Goal: Task Accomplishment & Management: Use online tool/utility

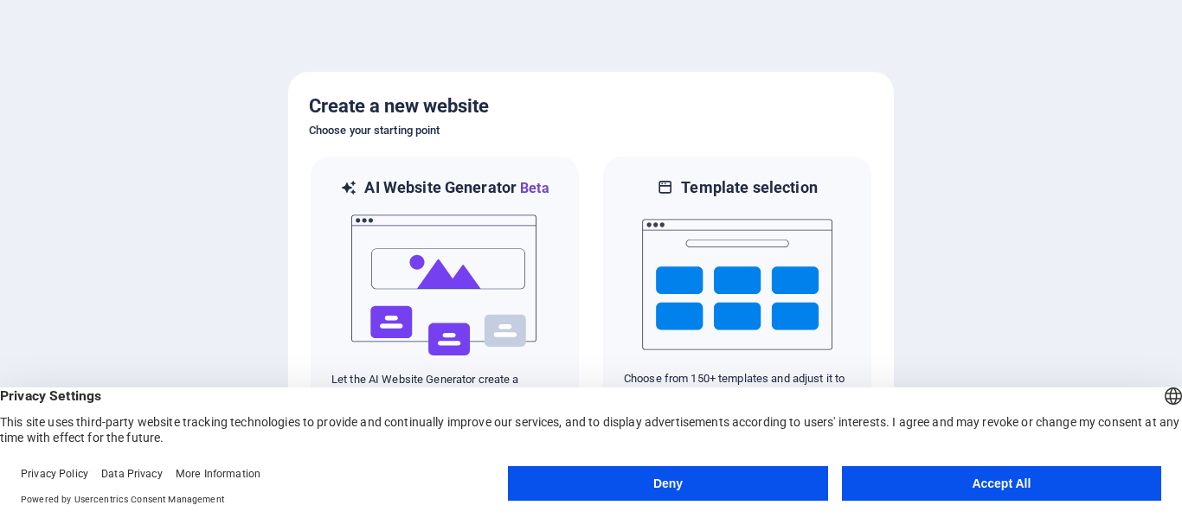
click at [880, 486] on button "Accept All" at bounding box center [1001, 483] width 319 height 35
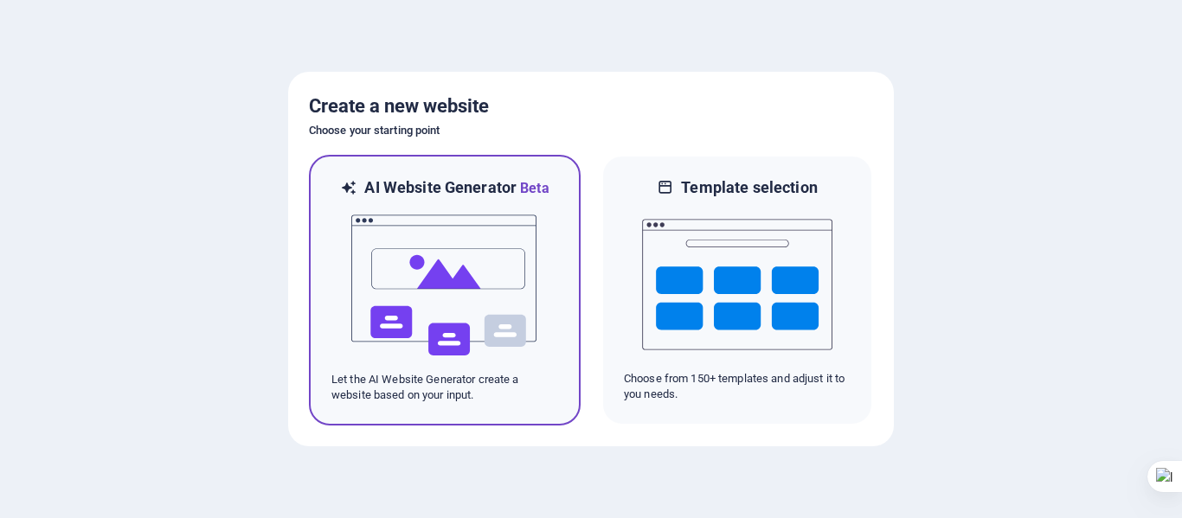
click at [464, 264] on img at bounding box center [445, 285] width 190 height 173
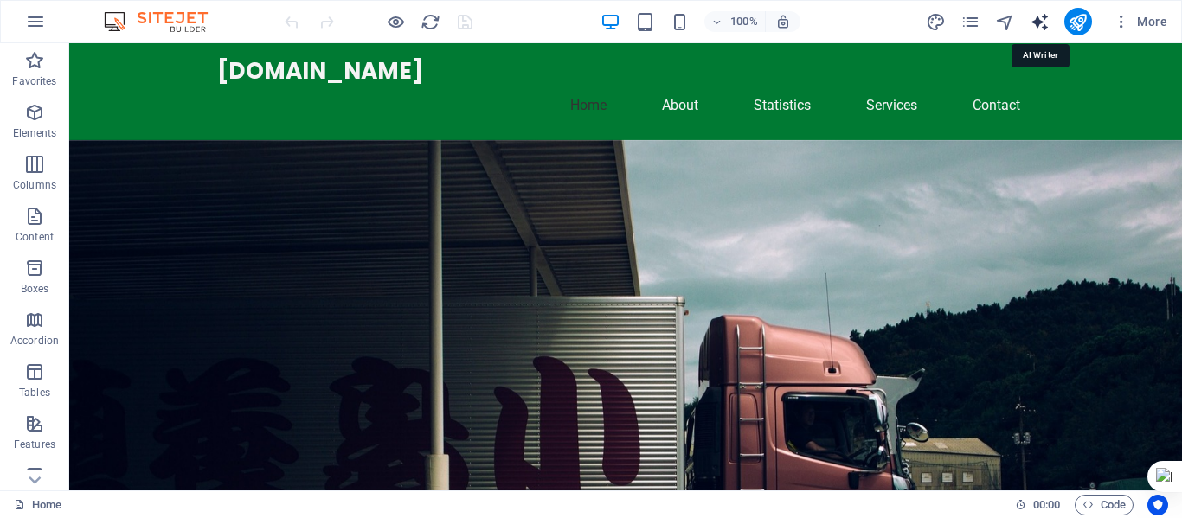
click at [1042, 26] on icon "text_generator" at bounding box center [1040, 22] width 20 height 20
select select "English"
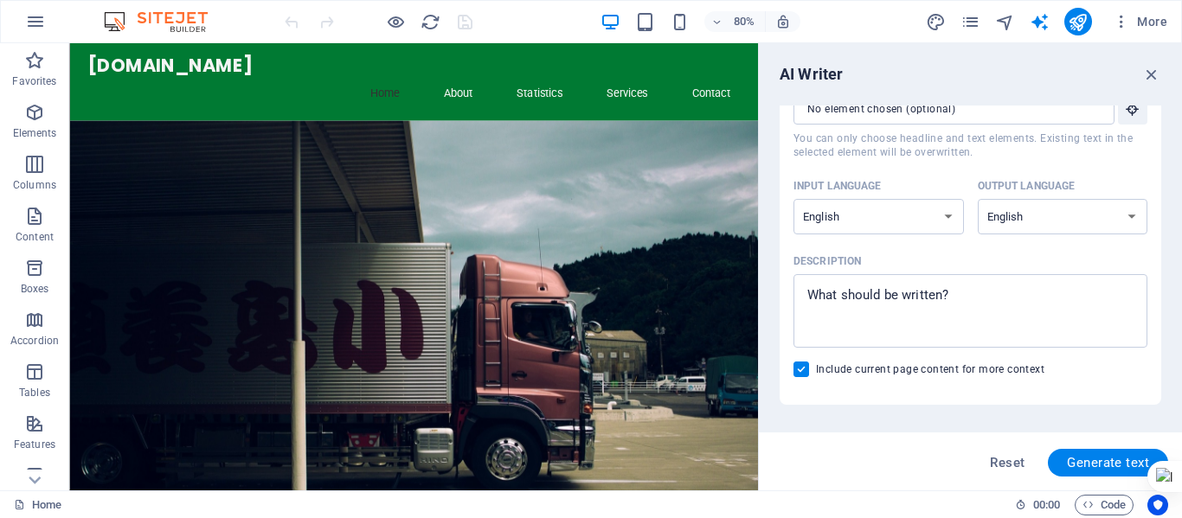
scroll to position [79, 0]
click at [1125, 26] on icon "button" at bounding box center [1121, 21] width 17 height 17
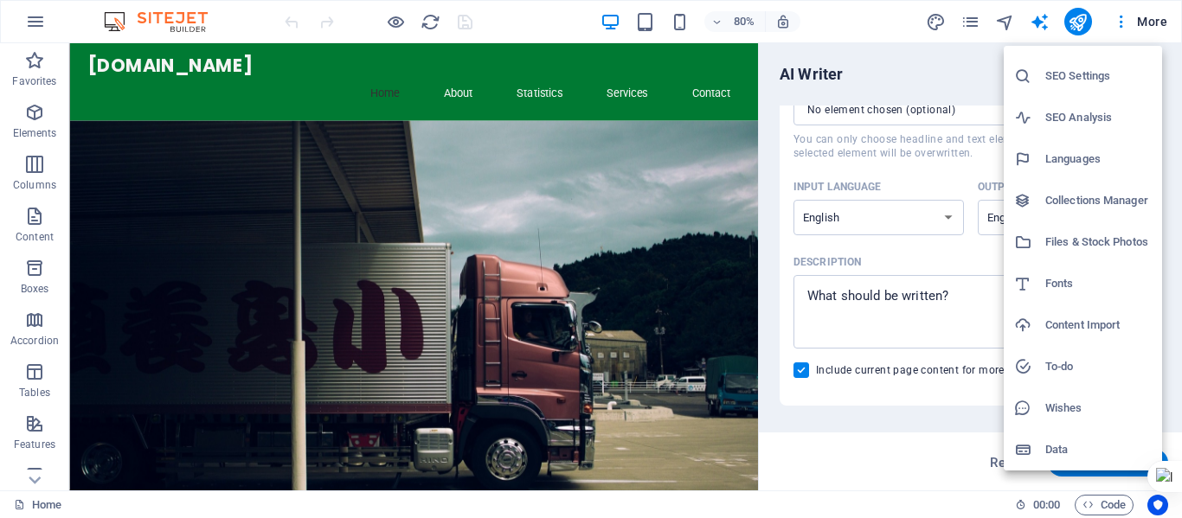
scroll to position [0, 0]
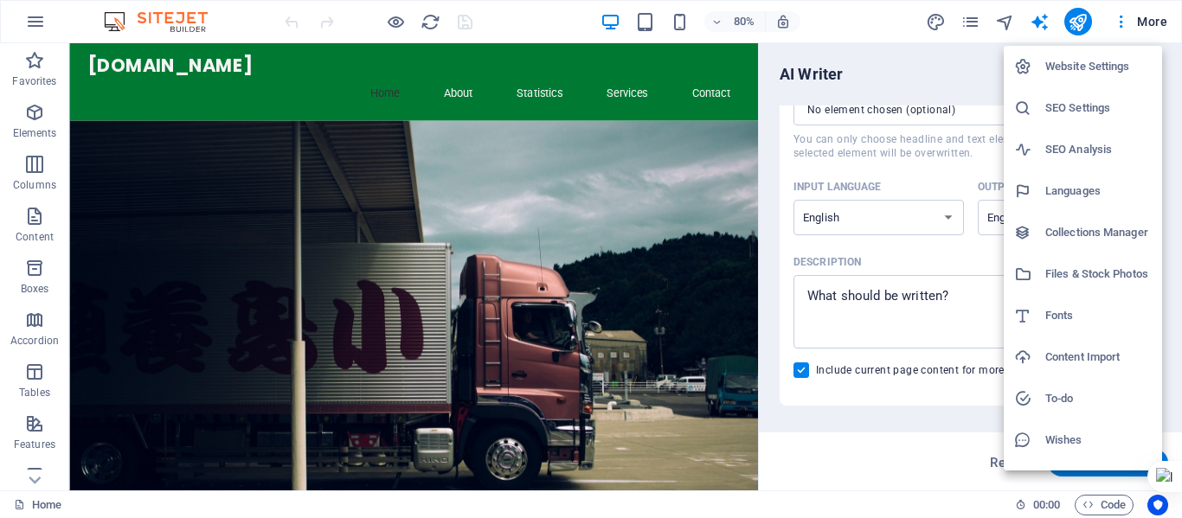
click at [1149, 25] on div at bounding box center [591, 259] width 1182 height 518
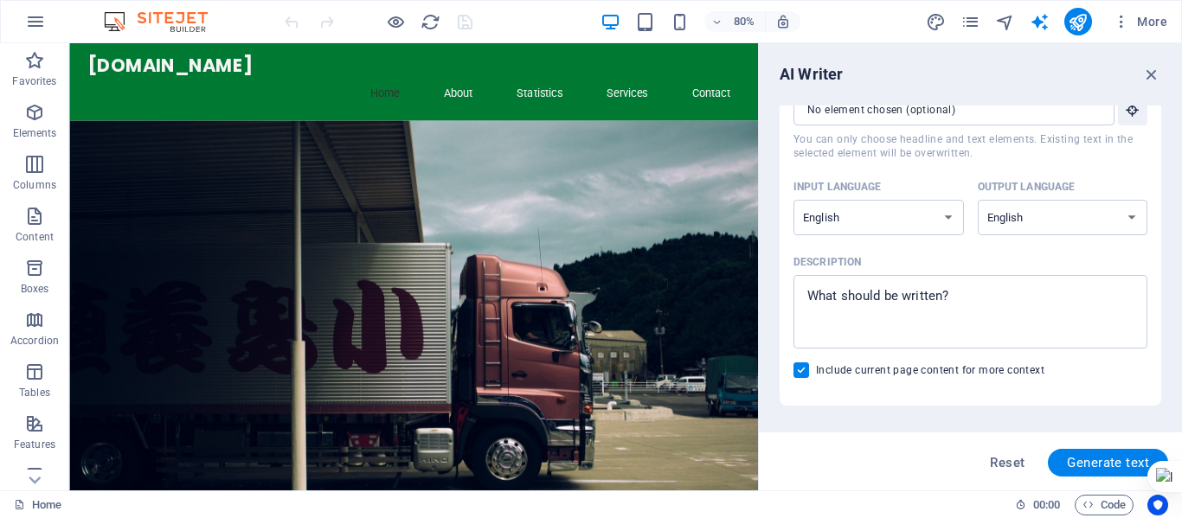
click at [1149, 23] on span "More" at bounding box center [1140, 21] width 55 height 17
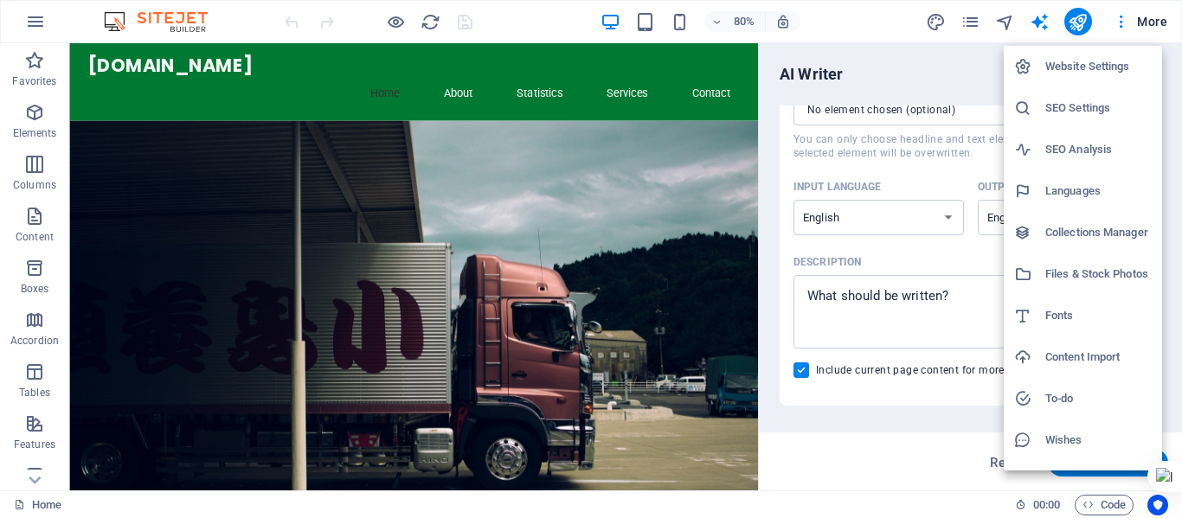
click at [1114, 24] on div at bounding box center [591, 259] width 1182 height 518
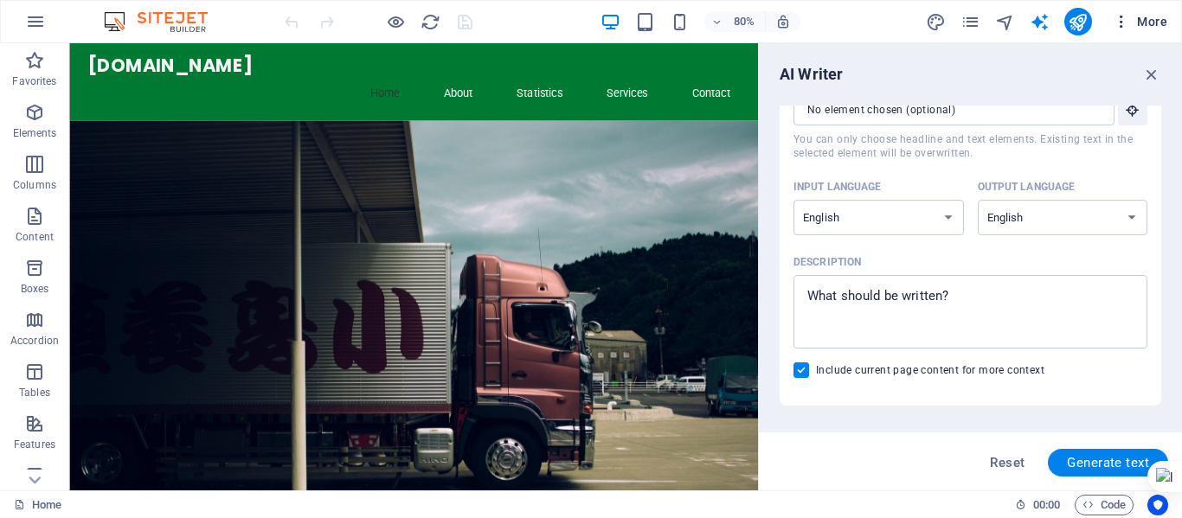
click at [1123, 24] on icon "button" at bounding box center [1121, 21] width 17 height 17
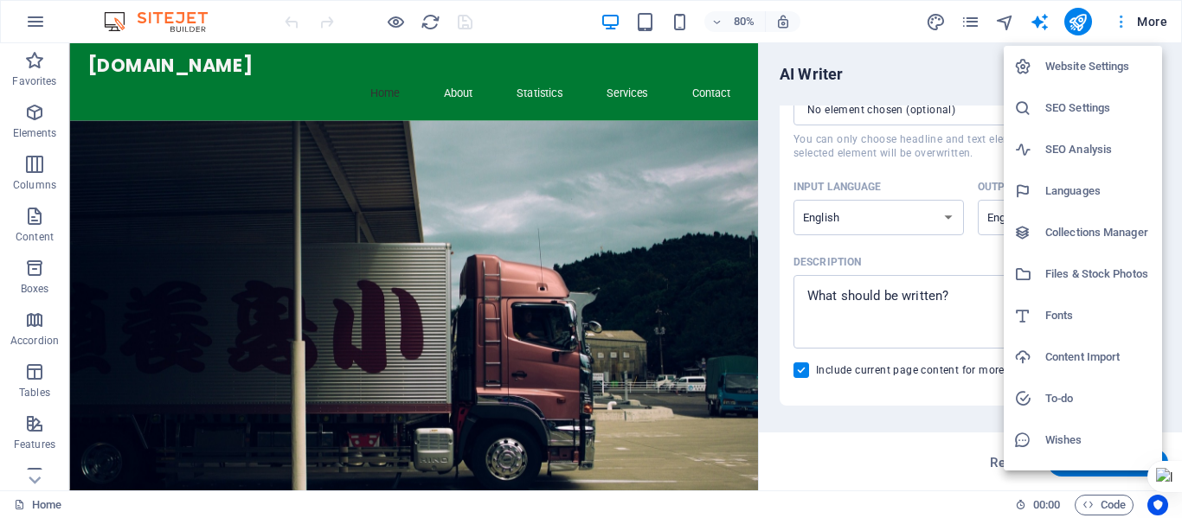
click at [1123, 24] on div at bounding box center [591, 259] width 1182 height 518
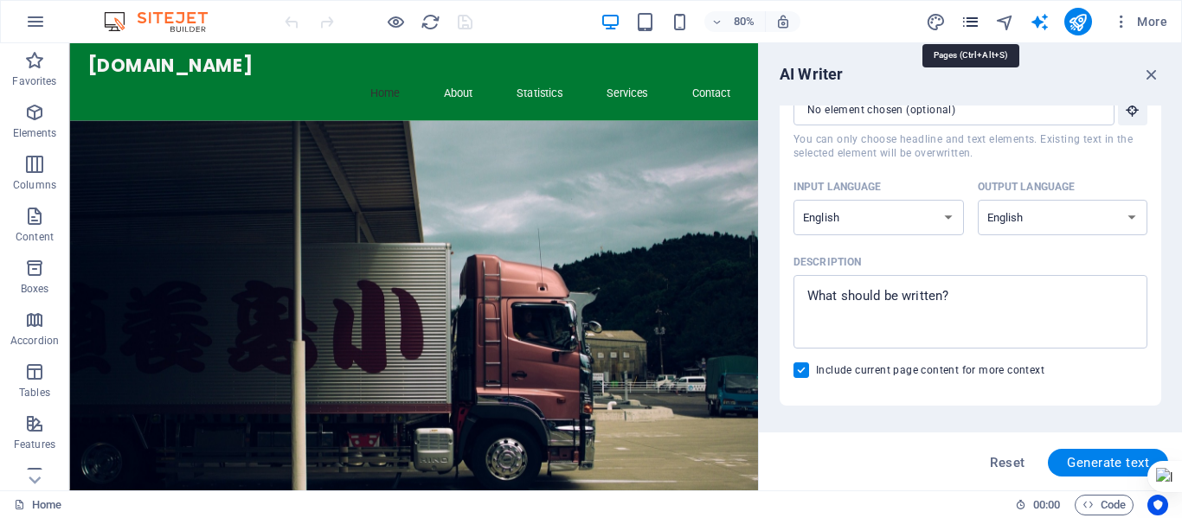
click at [972, 16] on icon "pages" at bounding box center [971, 22] width 20 height 20
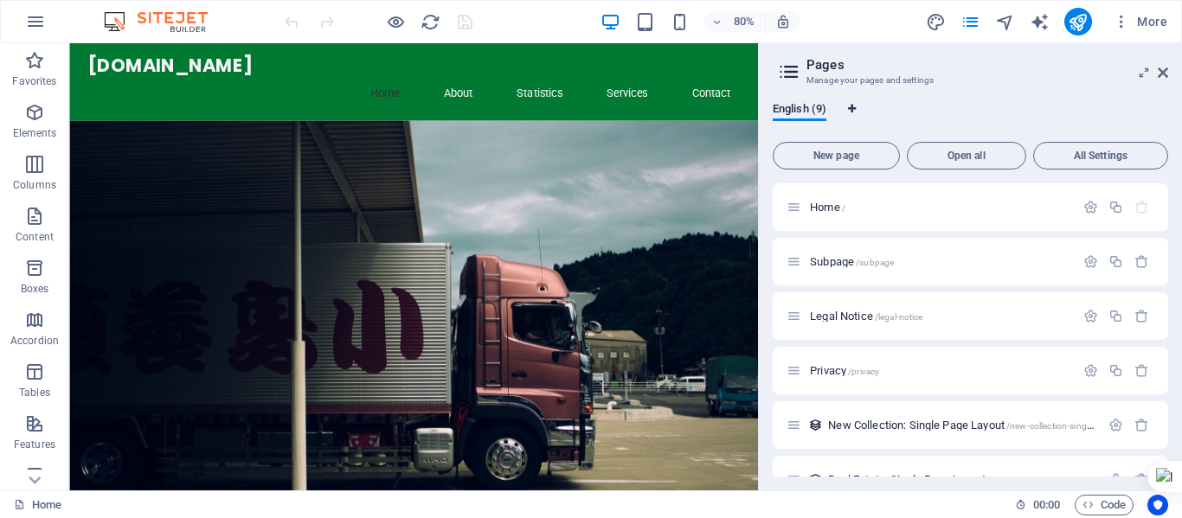
click at [853, 109] on icon "Language Tabs" at bounding box center [852, 109] width 8 height 10
select select "41"
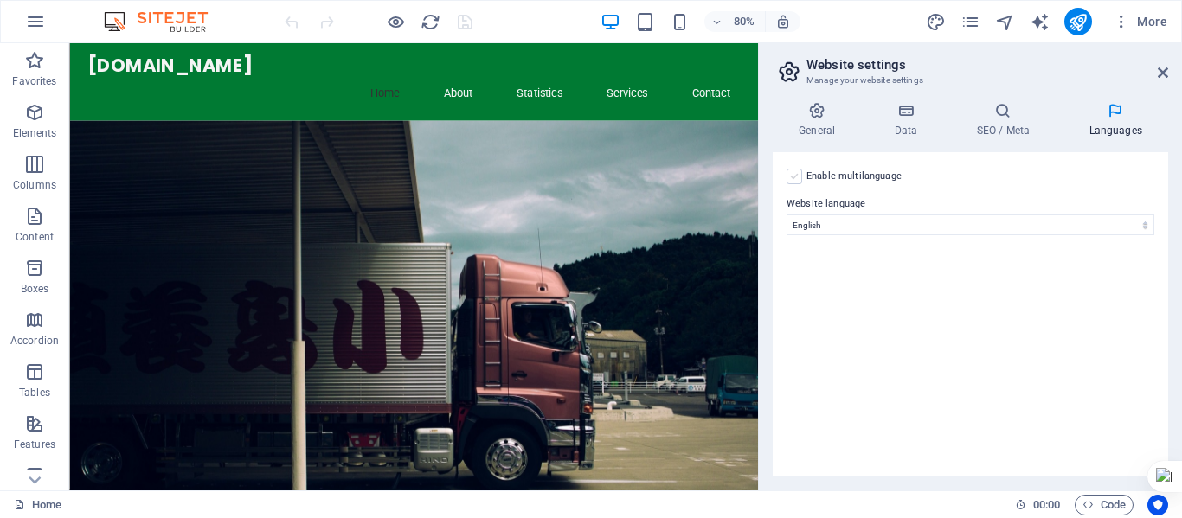
click at [795, 176] on label at bounding box center [795, 177] width 16 height 16
click at [0, 0] on input "Enable multilanguage To disable multilanguage delete all languages until only o…" at bounding box center [0, 0] width 0 height 0
select select
click at [818, 111] on icon at bounding box center [817, 110] width 88 height 17
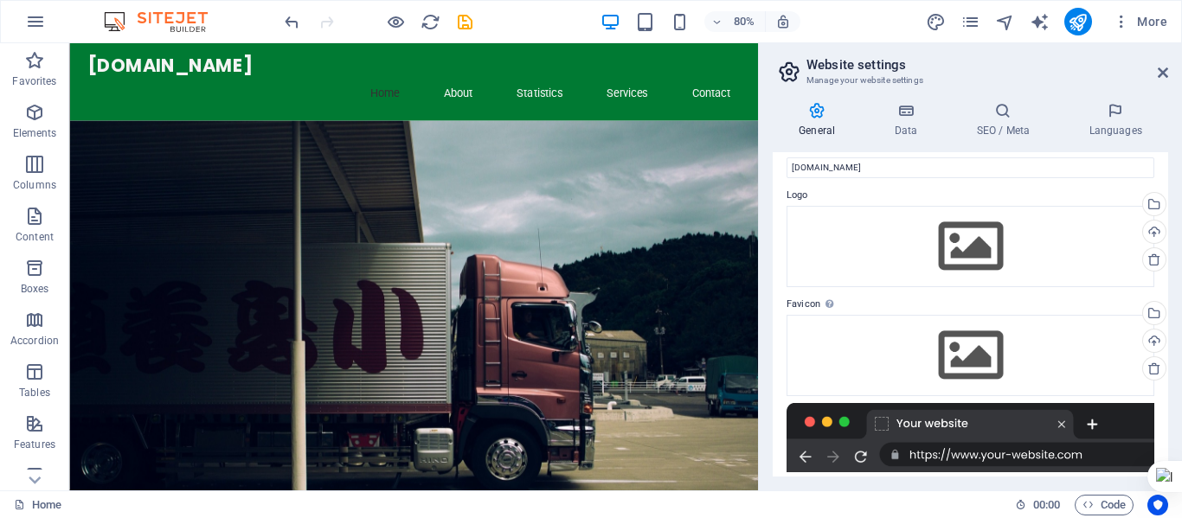
scroll to position [6, 0]
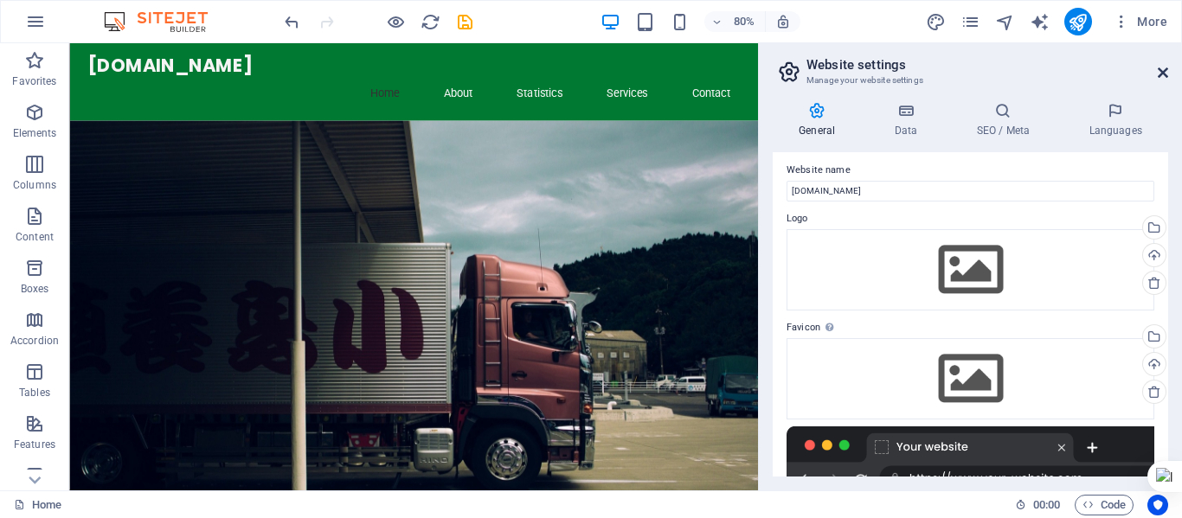
click at [1165, 75] on icon at bounding box center [1163, 73] width 10 height 14
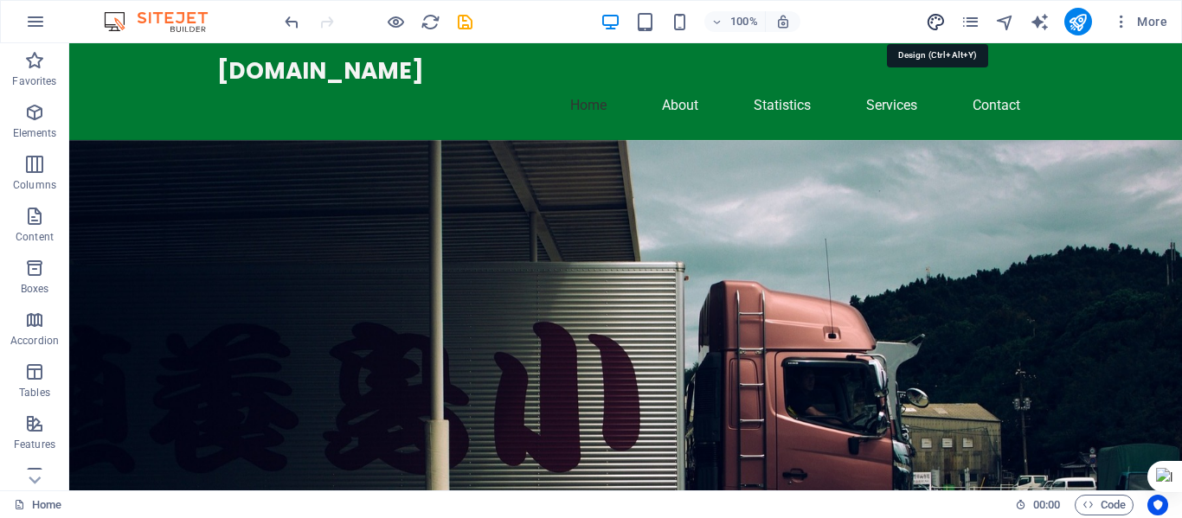
click at [932, 22] on icon "design" at bounding box center [936, 22] width 20 height 20
select select "px"
select select "200"
select select "px"
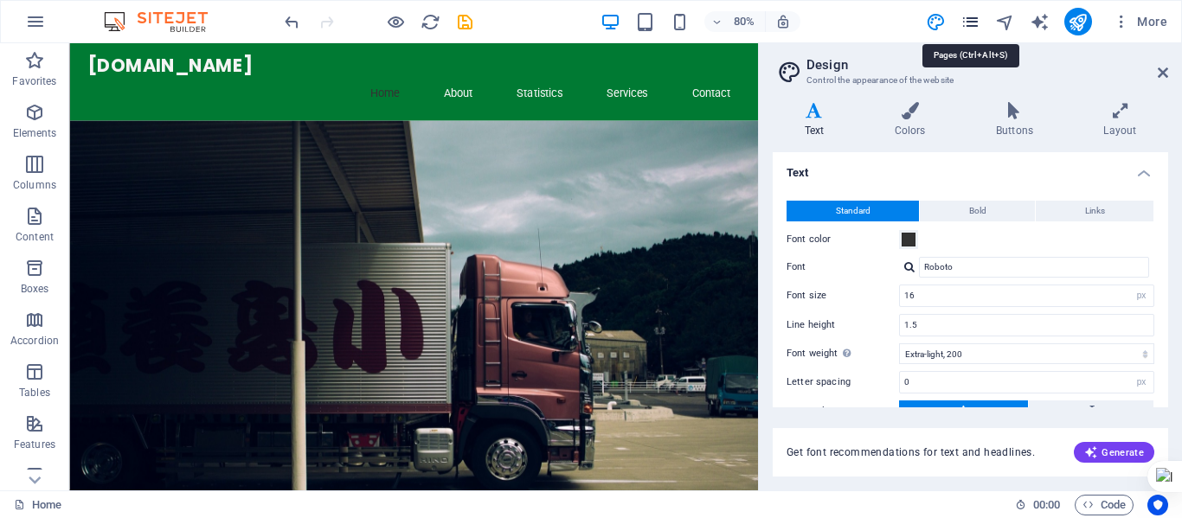
click at [968, 19] on icon "pages" at bounding box center [971, 22] width 20 height 20
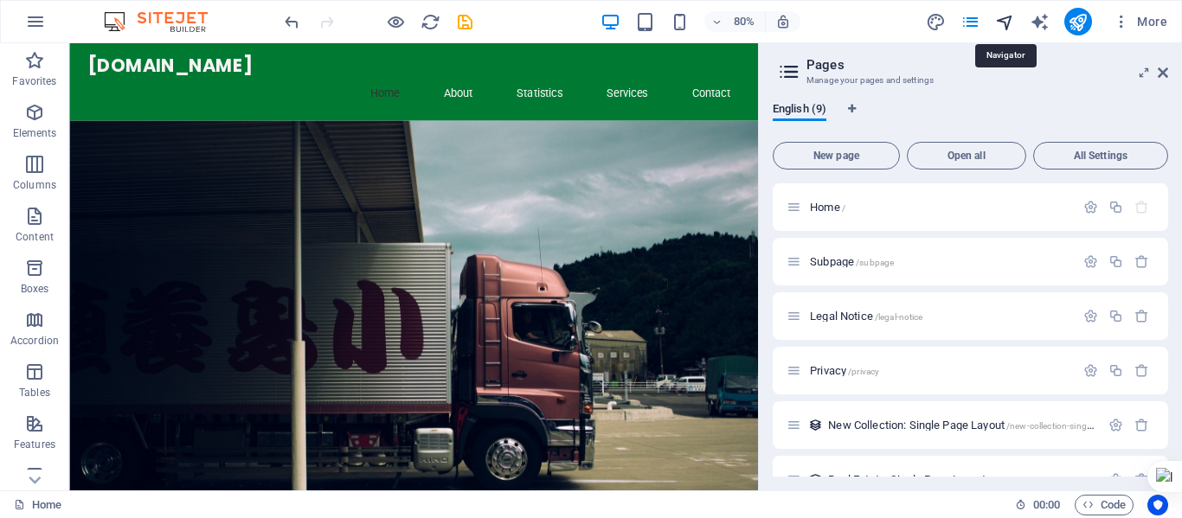
click at [1007, 24] on icon "navigator" at bounding box center [1005, 22] width 20 height 20
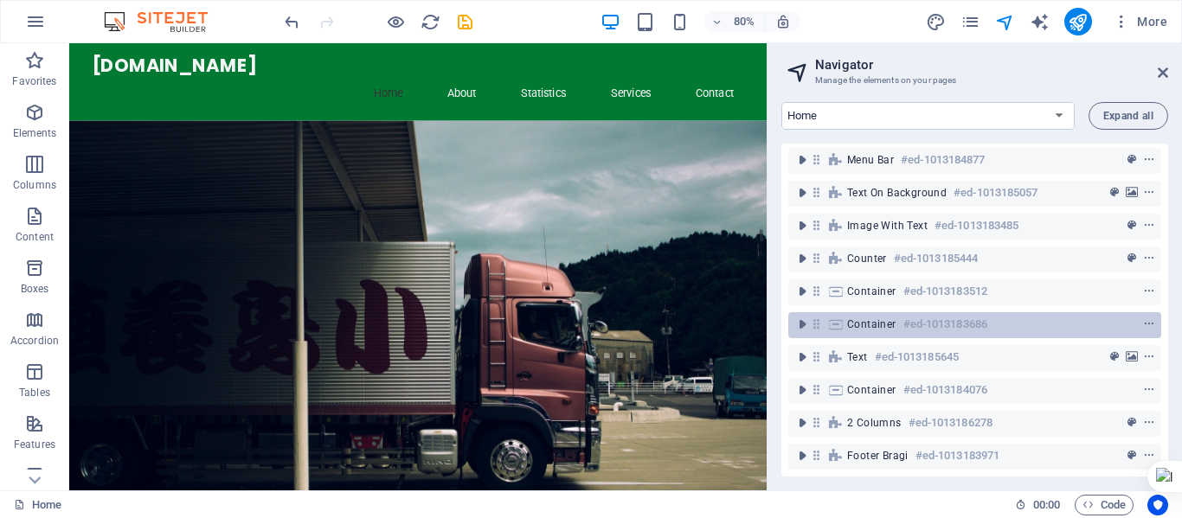
scroll to position [0, 0]
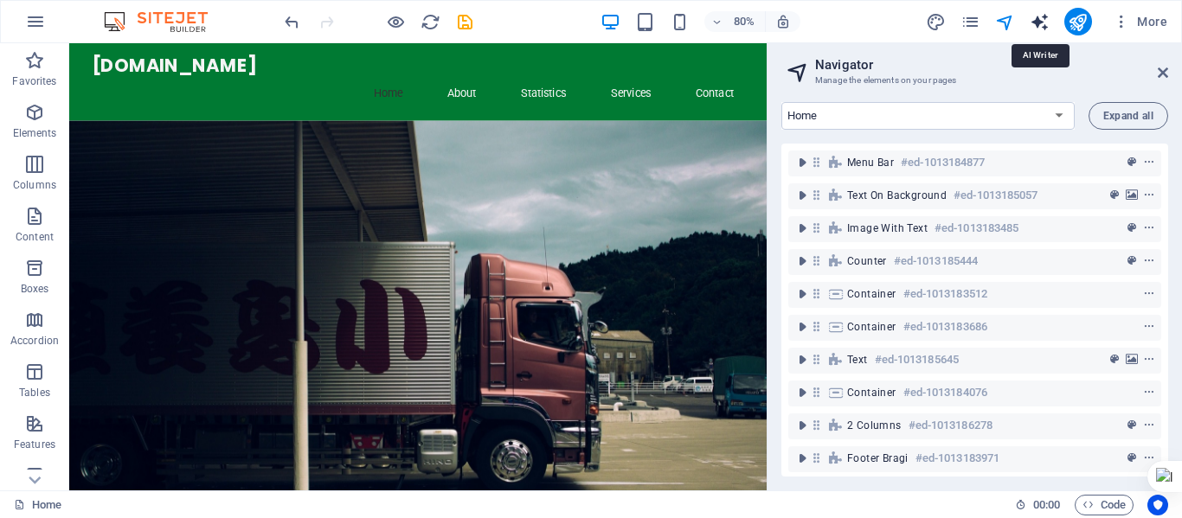
click at [1043, 22] on icon "text_generator" at bounding box center [1040, 22] width 20 height 20
select select "English"
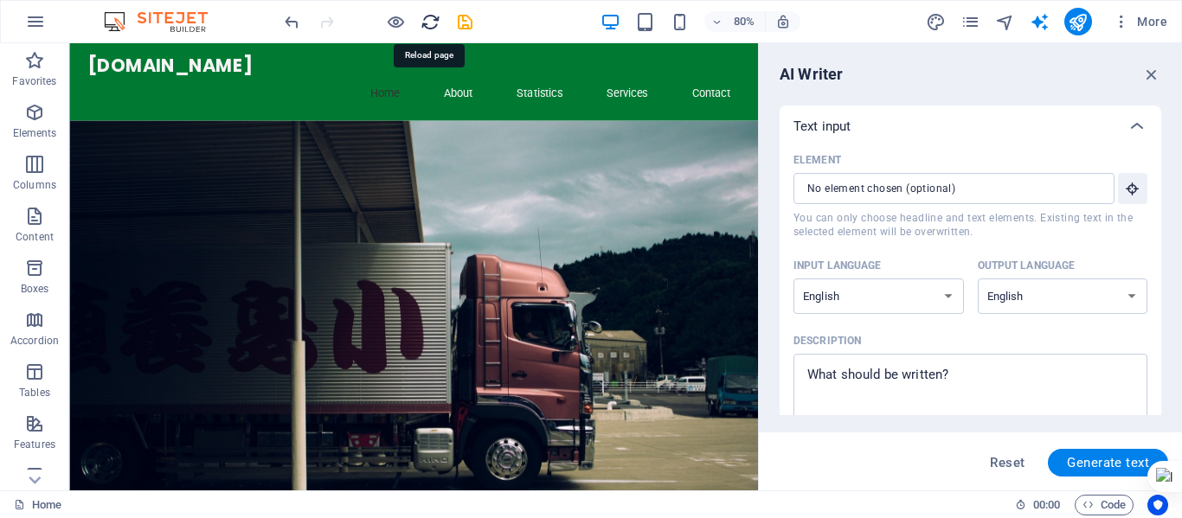
click at [421, 23] on icon "reload" at bounding box center [431, 22] width 20 height 20
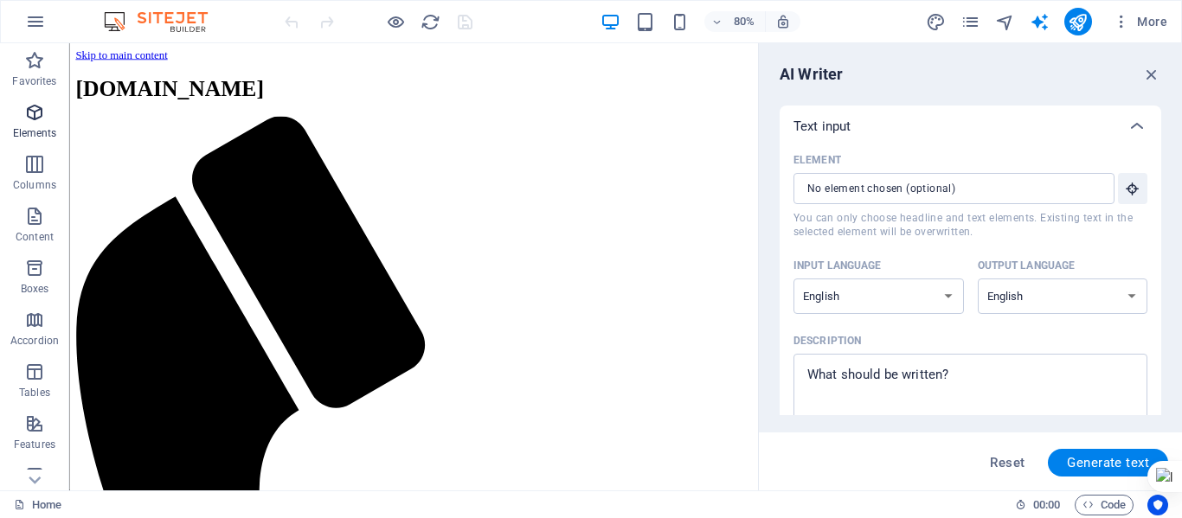
click at [24, 109] on icon "button" at bounding box center [34, 112] width 21 height 21
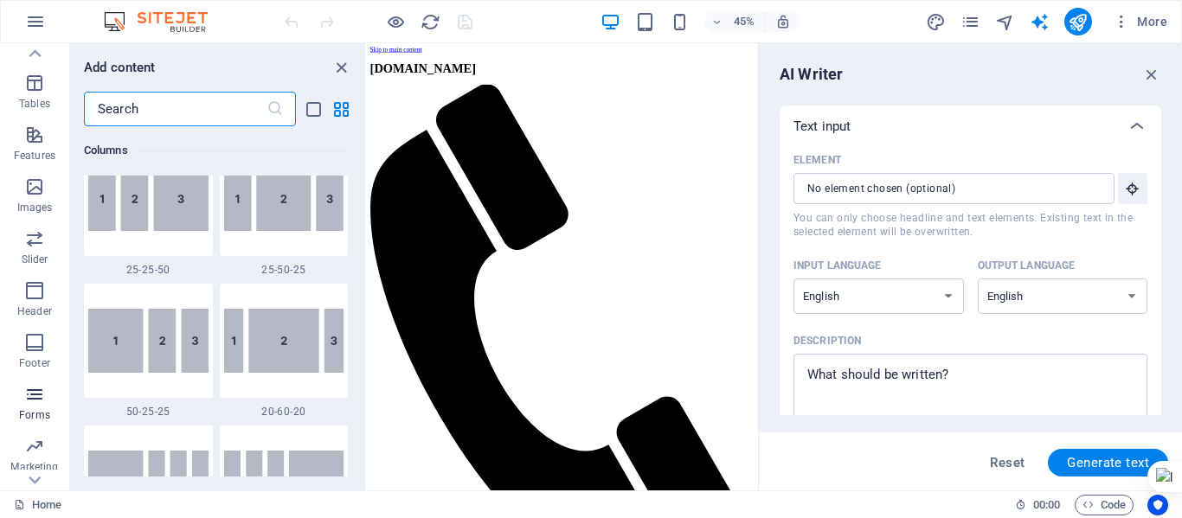
scroll to position [331, 0]
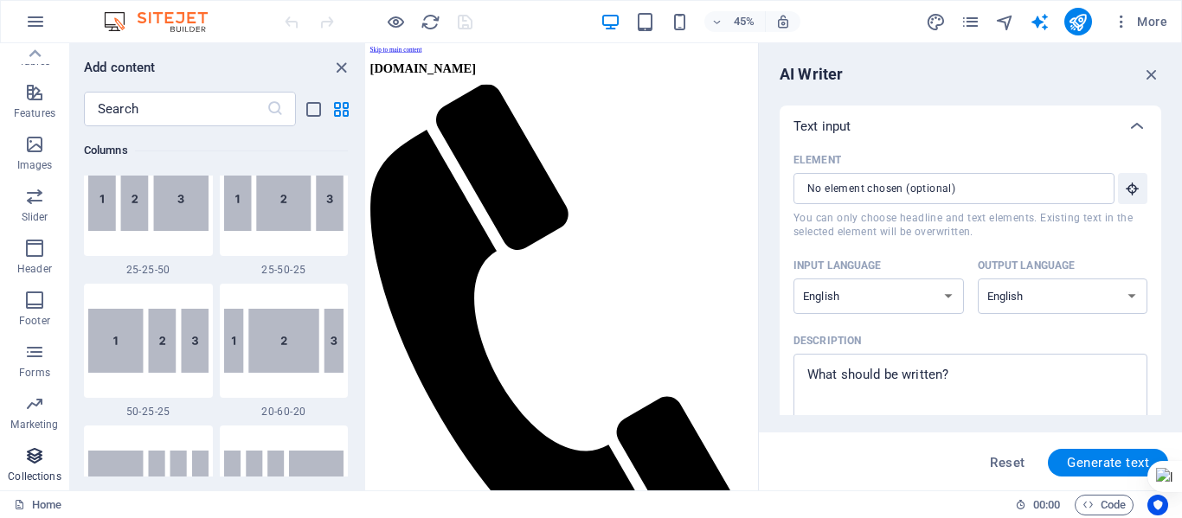
click at [31, 466] on span "Collections" at bounding box center [34, 467] width 69 height 42
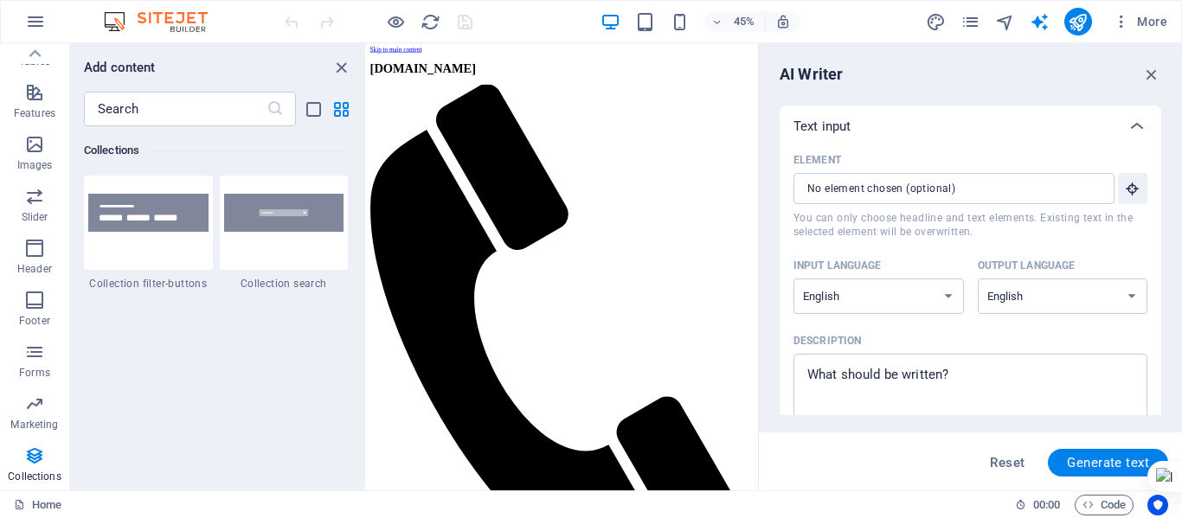
scroll to position [16536, 0]
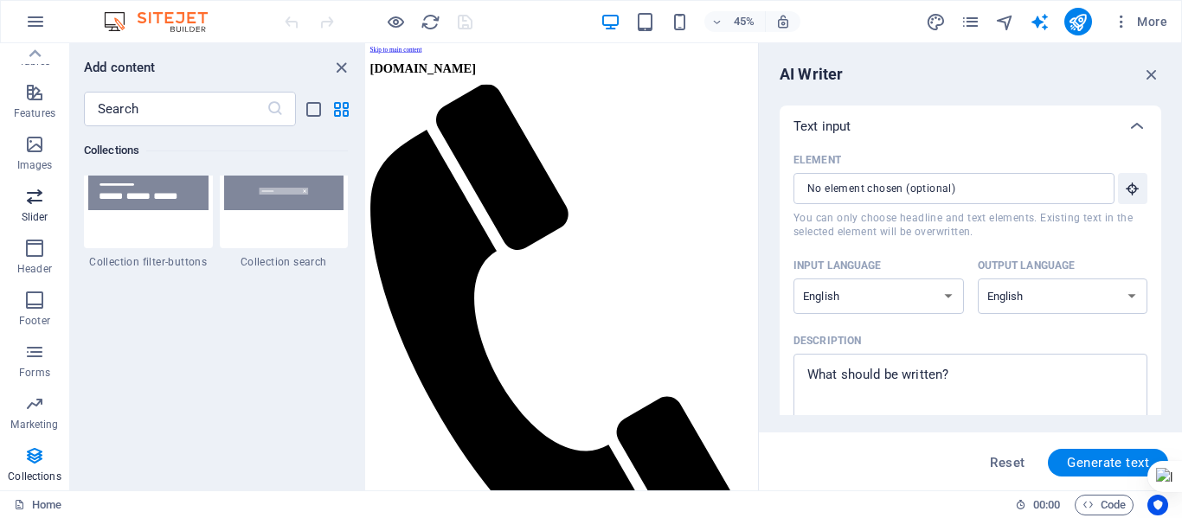
click at [33, 197] on icon "button" at bounding box center [34, 196] width 21 height 21
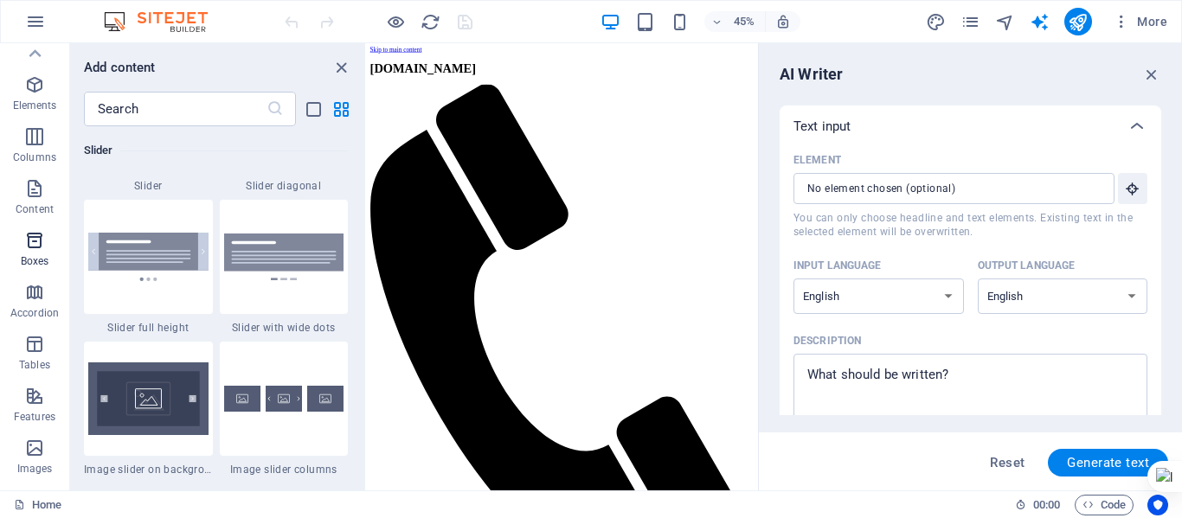
scroll to position [0, 0]
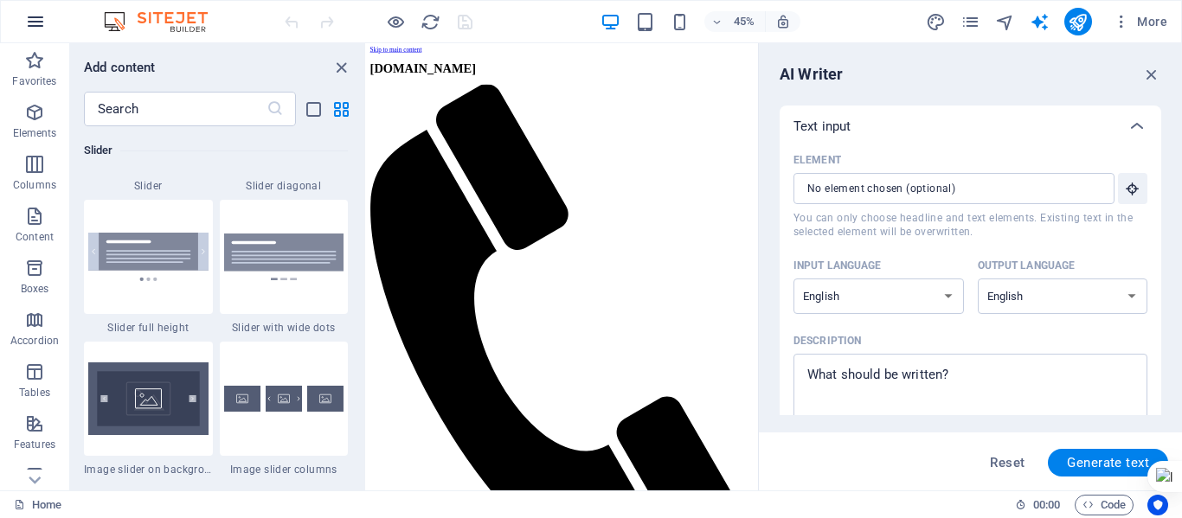
click at [29, 17] on icon "button" at bounding box center [35, 21] width 21 height 21
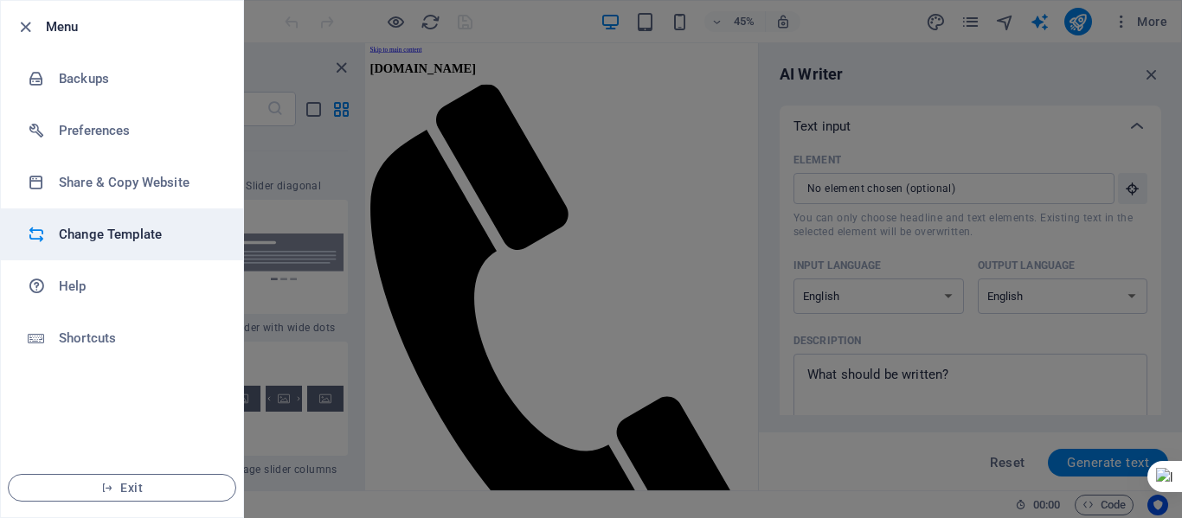
click at [97, 235] on h6 "Change Template" at bounding box center [139, 234] width 160 height 21
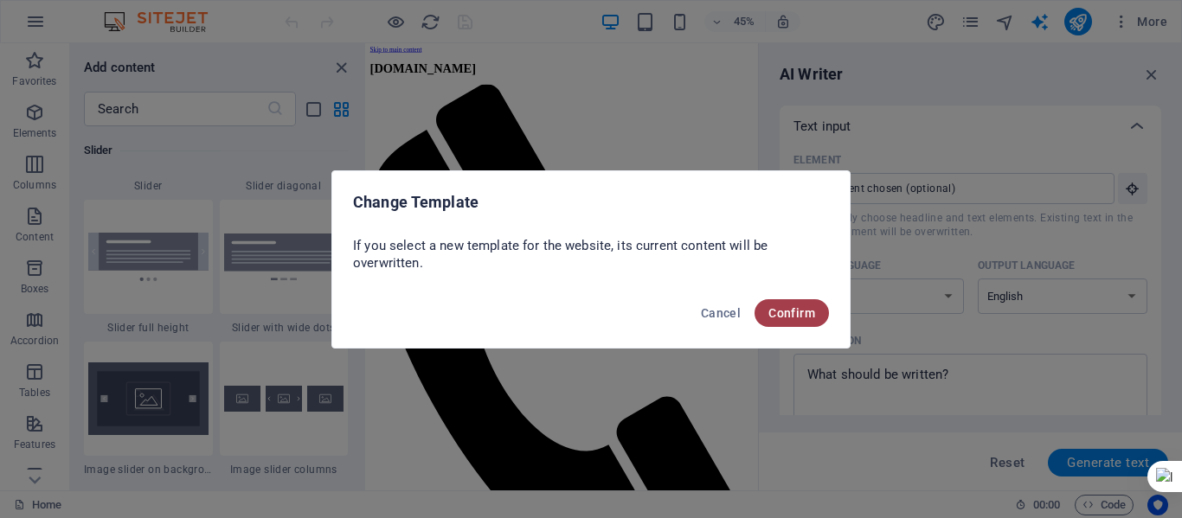
click at [802, 313] on span "Confirm" at bounding box center [792, 313] width 47 height 14
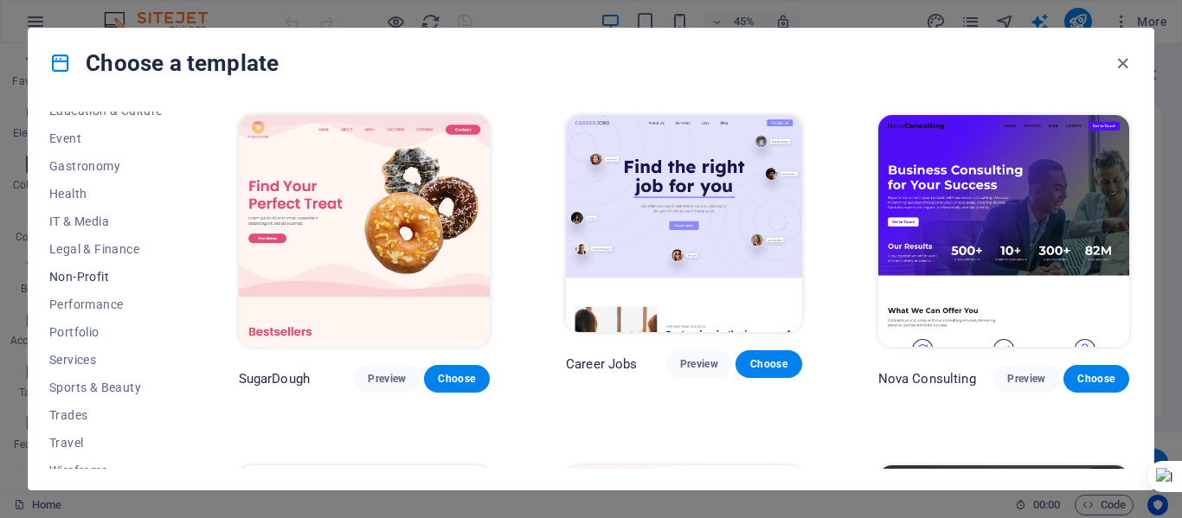
scroll to position [335, 0]
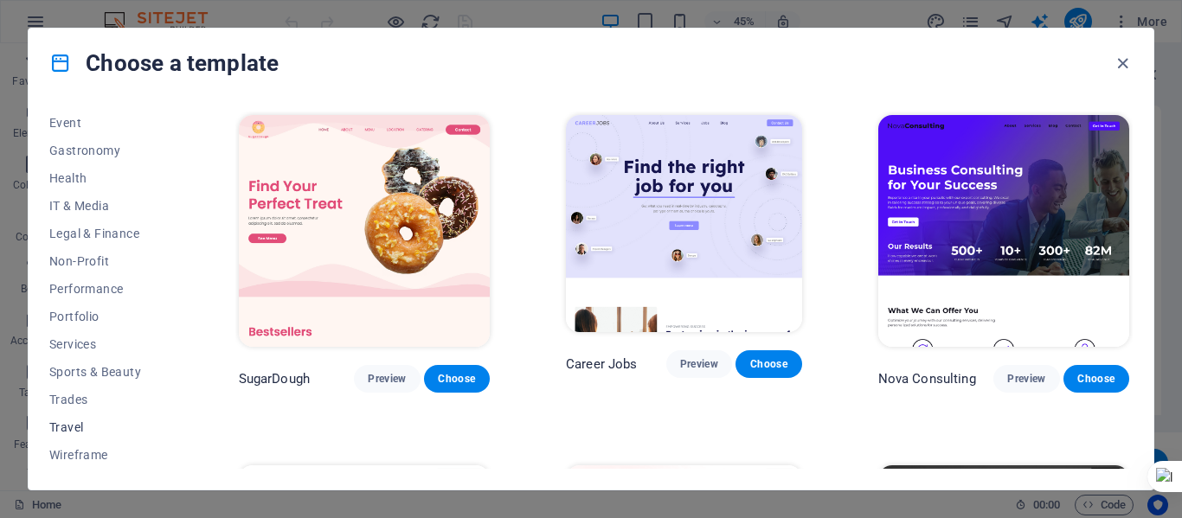
click at [79, 423] on span "Travel" at bounding box center [105, 428] width 113 height 14
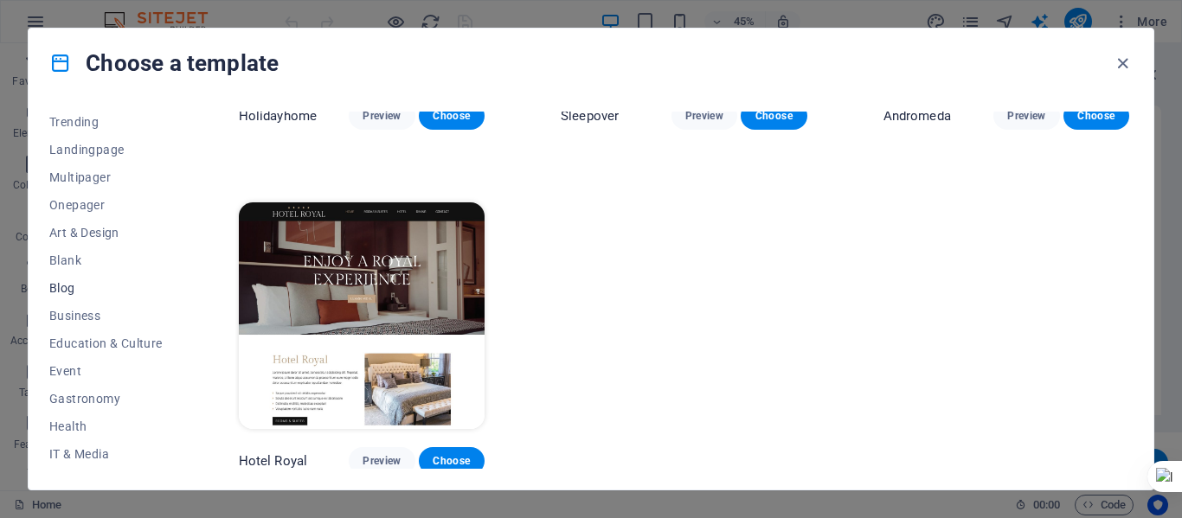
scroll to position [0, 0]
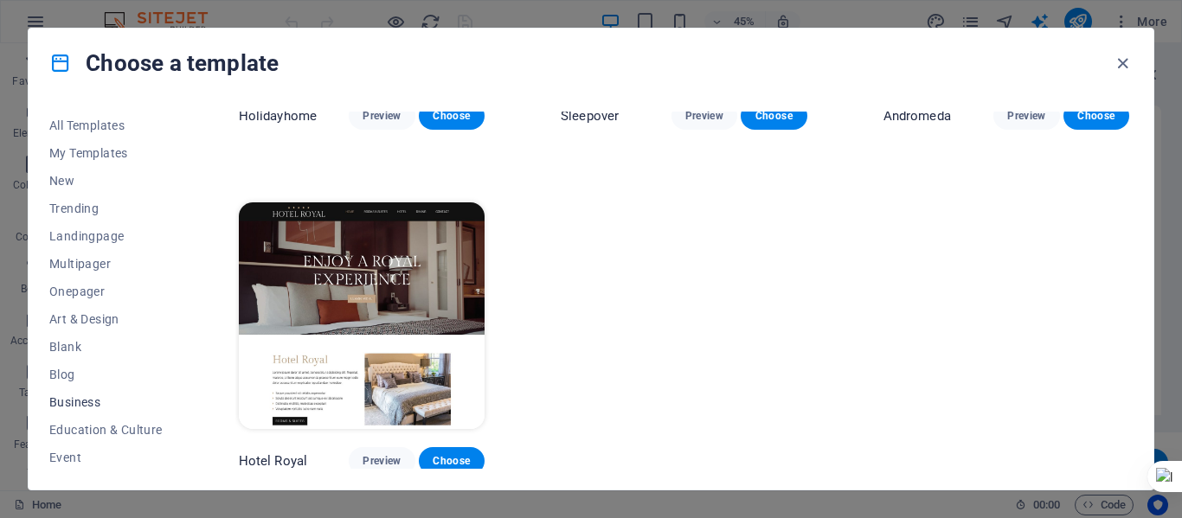
click at [87, 398] on span "Business" at bounding box center [105, 403] width 113 height 14
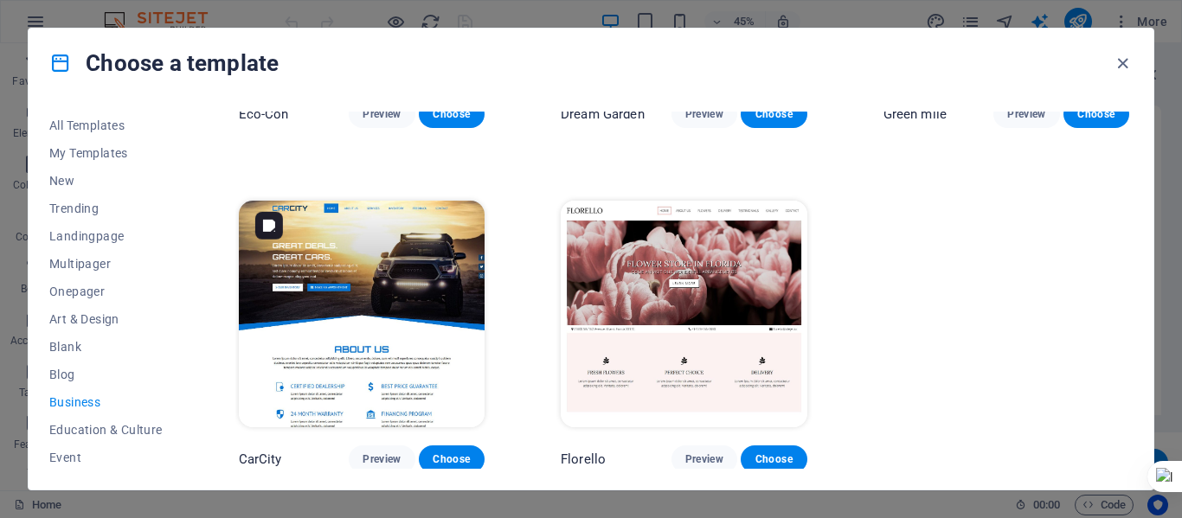
scroll to position [261, 0]
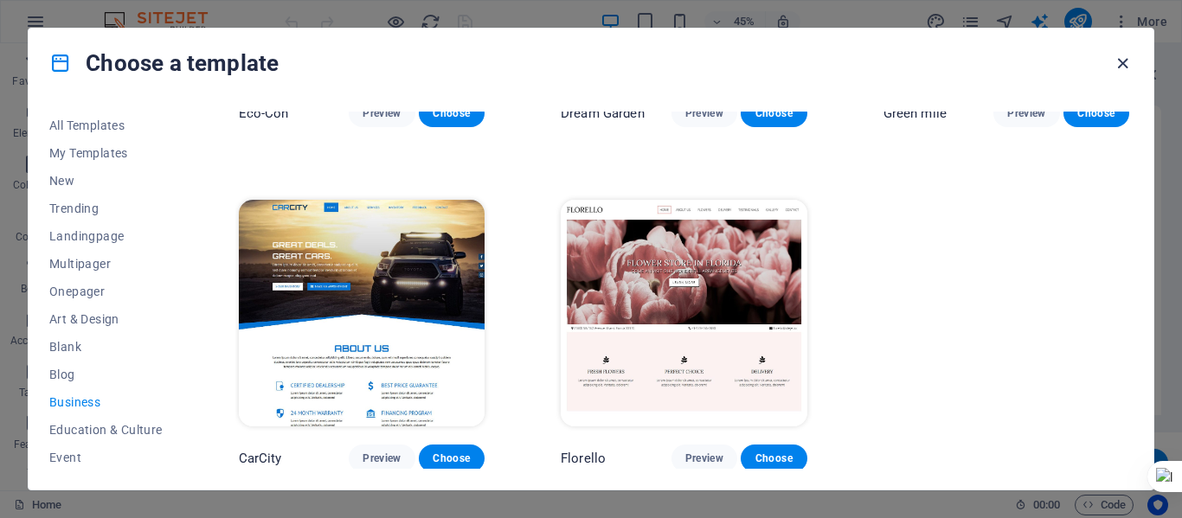
click at [1118, 67] on icon "button" at bounding box center [1123, 64] width 20 height 20
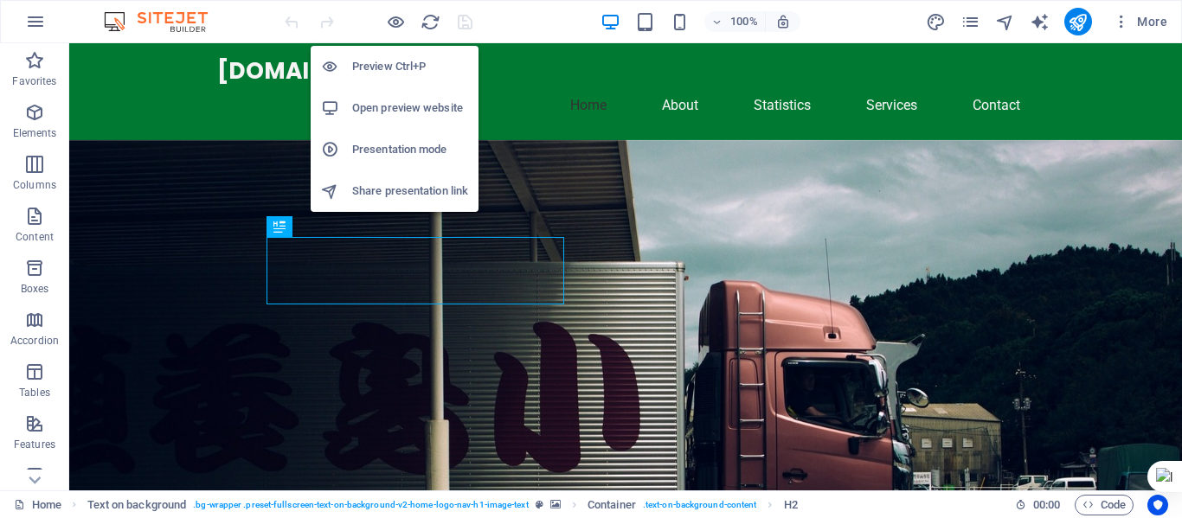
click at [390, 106] on h6 "Open preview website" at bounding box center [410, 108] width 116 height 21
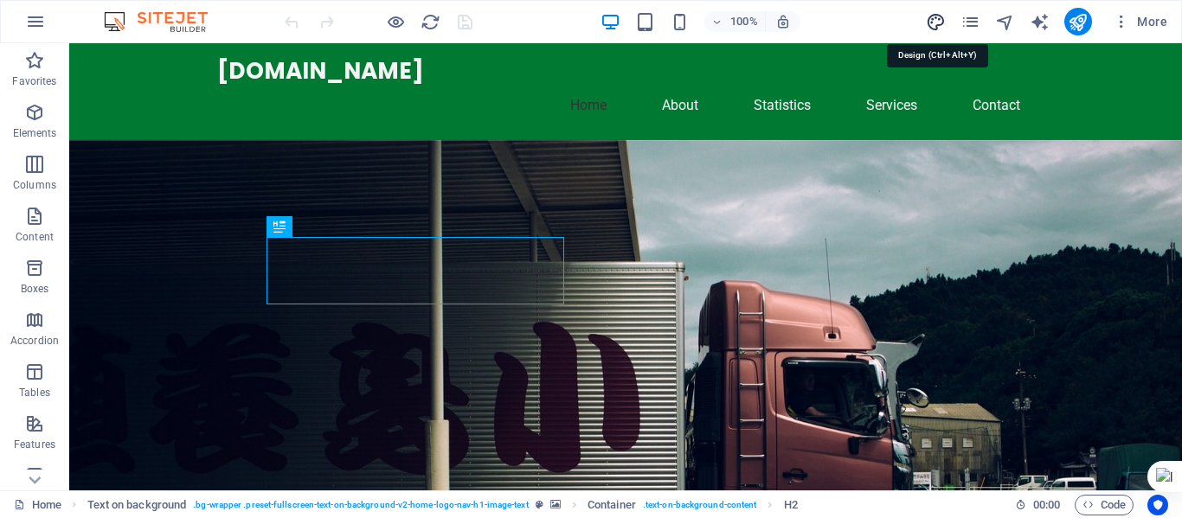
click at [938, 22] on icon "design" at bounding box center [936, 22] width 20 height 20
select select "px"
select select "200"
select select "px"
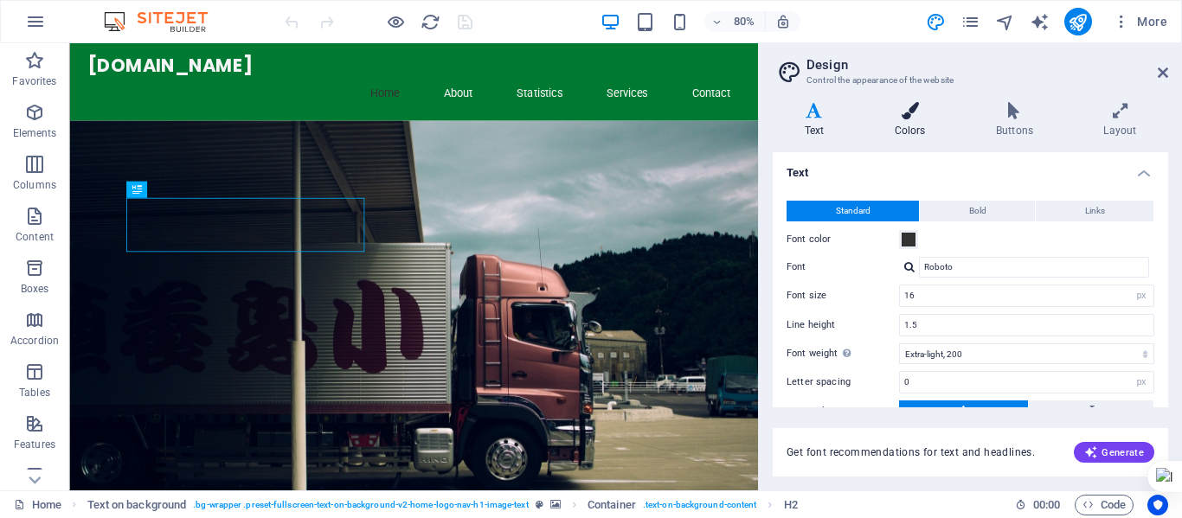
click at [909, 114] on icon at bounding box center [910, 110] width 94 height 17
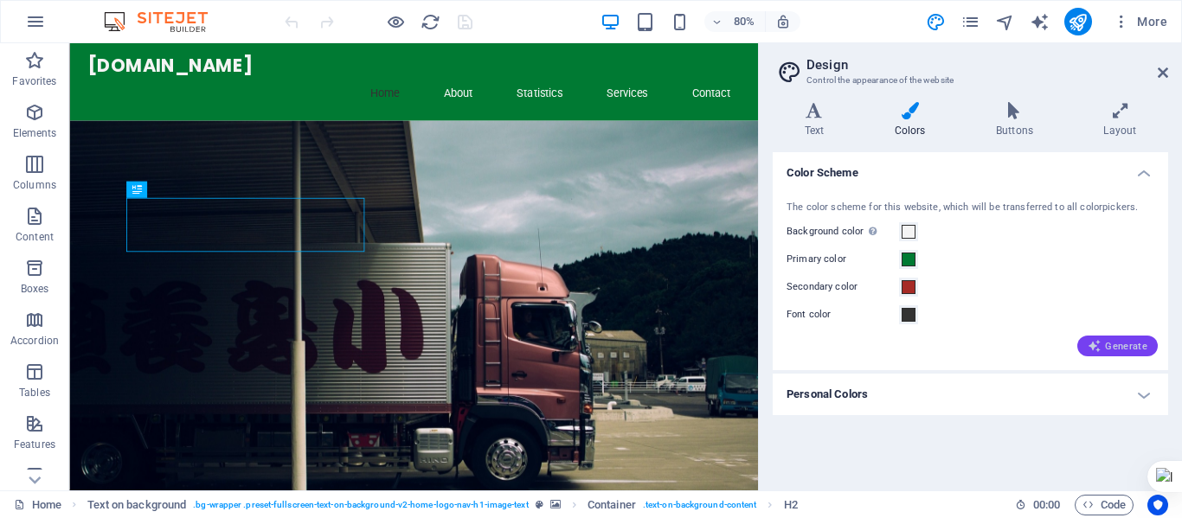
click at [1136, 348] on span "Generate" at bounding box center [1118, 346] width 60 height 14
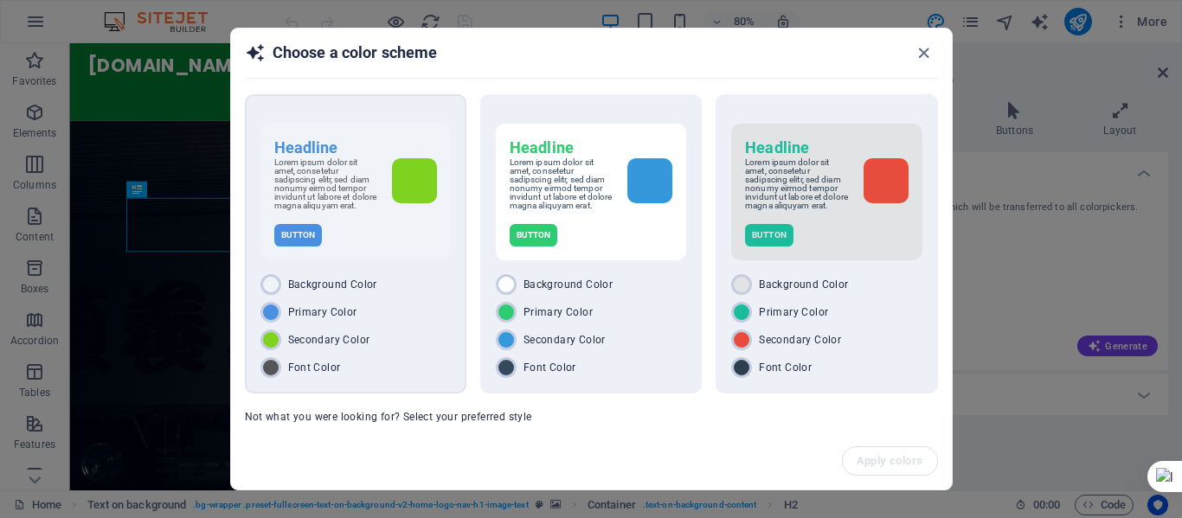
click at [344, 227] on div "Headline Lorem ipsum dolor sit amet, consetetur sadipscing elitr, sed diam nonu…" at bounding box center [356, 192] width 190 height 137
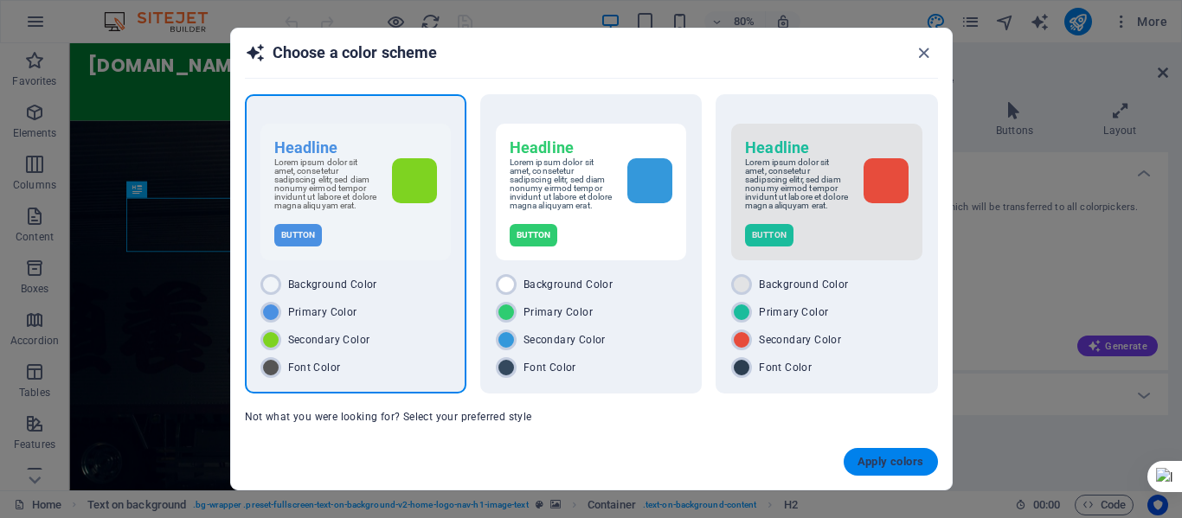
click at [864, 459] on span "Apply colors" at bounding box center [891, 462] width 67 height 14
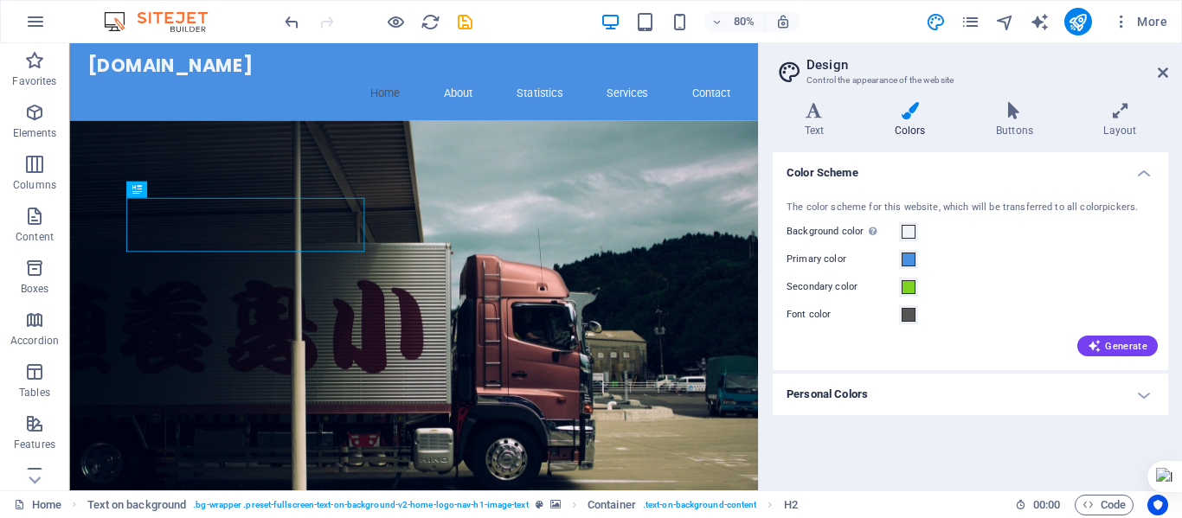
click at [1150, 396] on h4 "Personal Colors" at bounding box center [971, 395] width 396 height 42
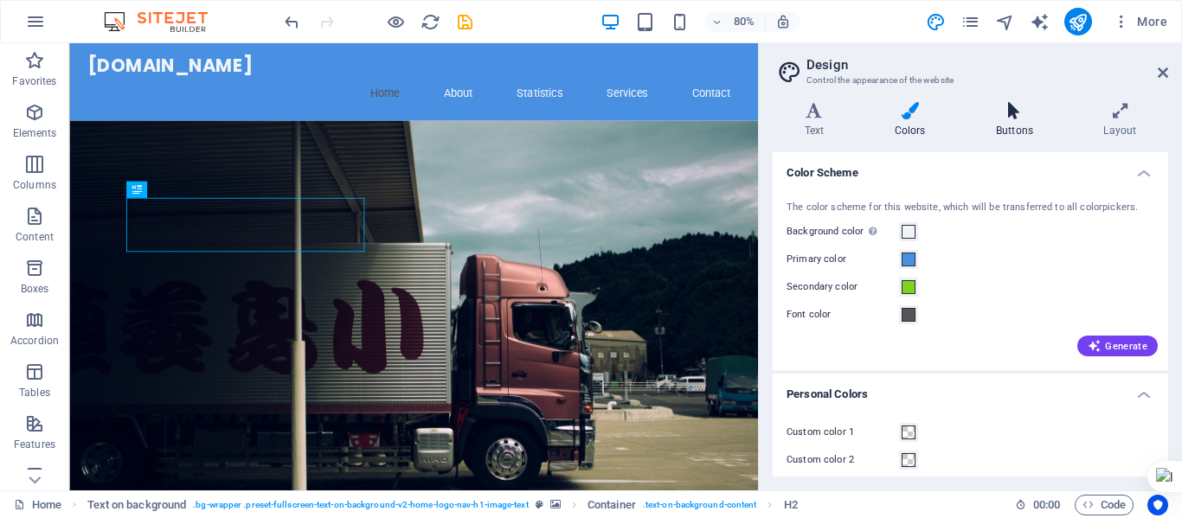
click at [1022, 116] on icon at bounding box center [1014, 110] width 100 height 17
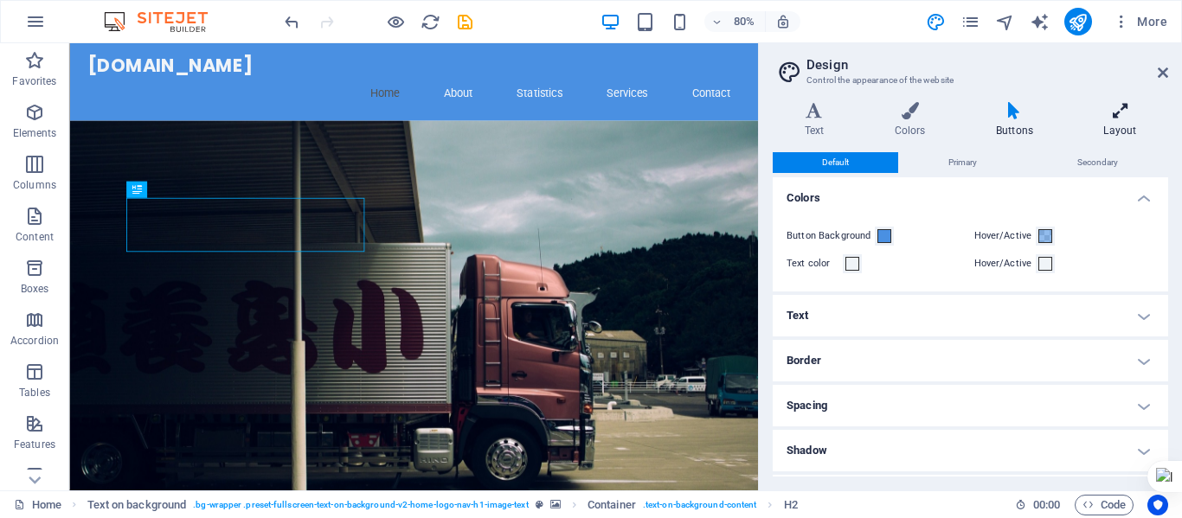
click at [1115, 119] on icon at bounding box center [1120, 110] width 96 height 17
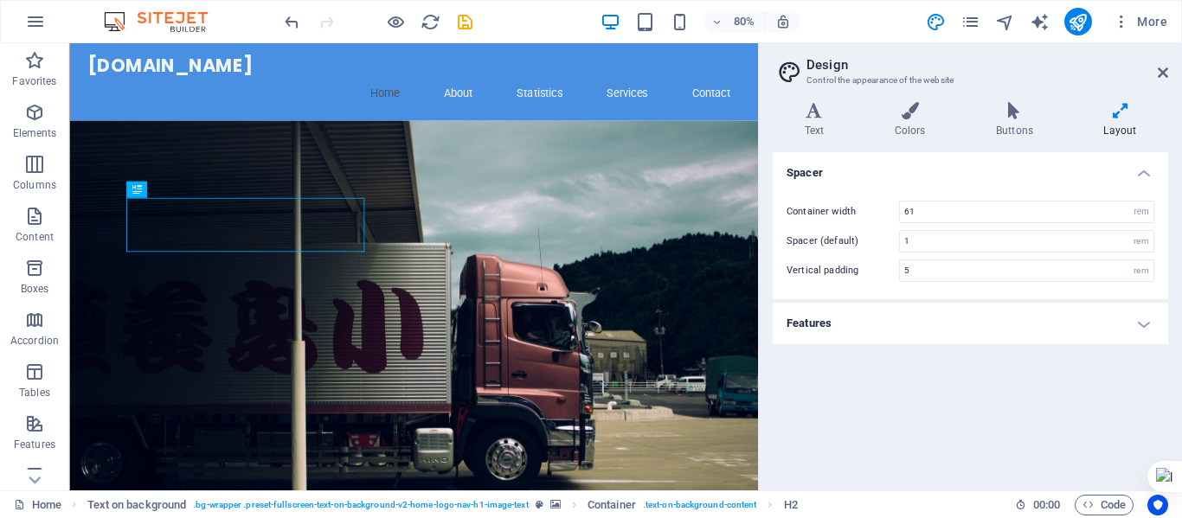
click at [1139, 326] on h4 "Features" at bounding box center [971, 324] width 396 height 42
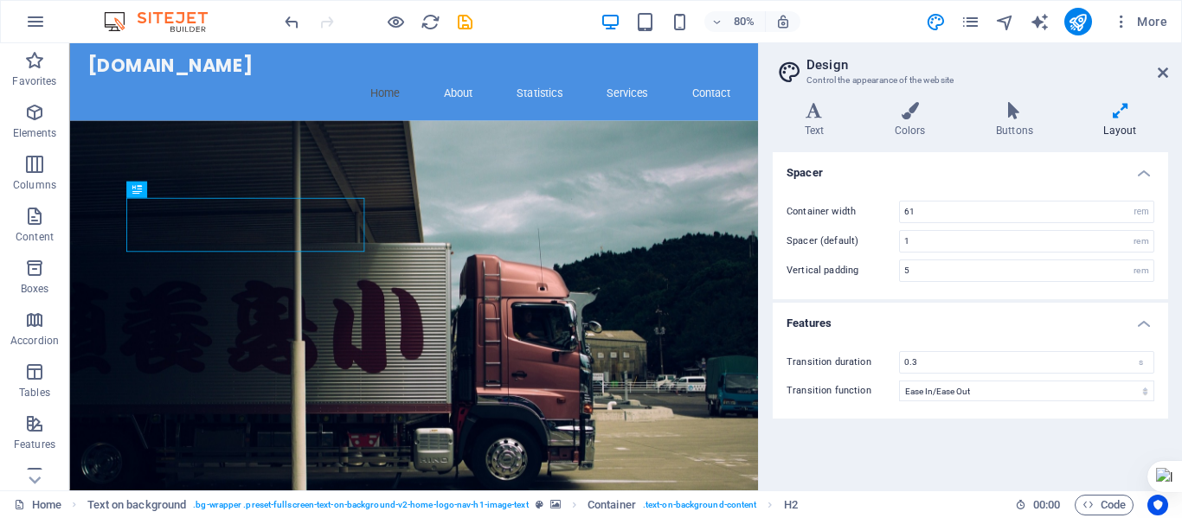
click at [772, 137] on div "Variants Text Colors Buttons Layout Text Standard Bold Links Font color Font Ro…" at bounding box center [970, 289] width 423 height 402
click at [811, 118] on icon at bounding box center [814, 110] width 83 height 17
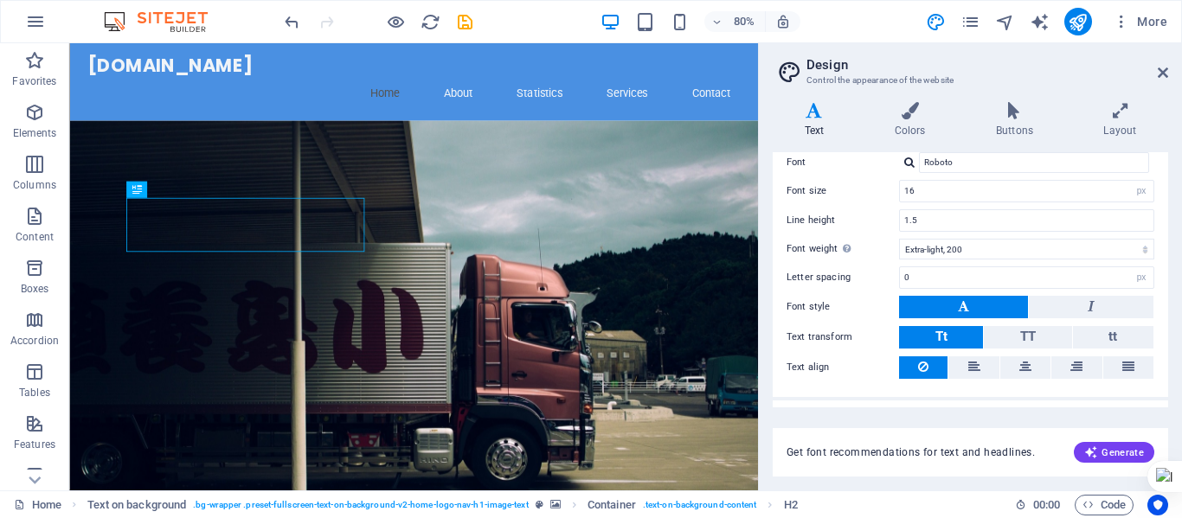
scroll to position [139, 0]
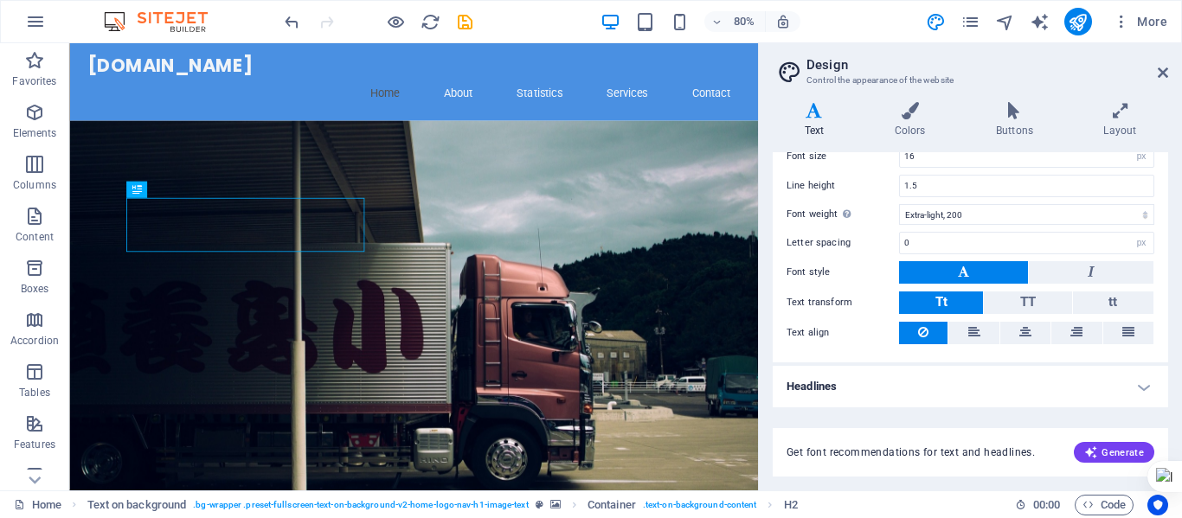
click at [1141, 387] on h4 "Headlines" at bounding box center [971, 387] width 396 height 42
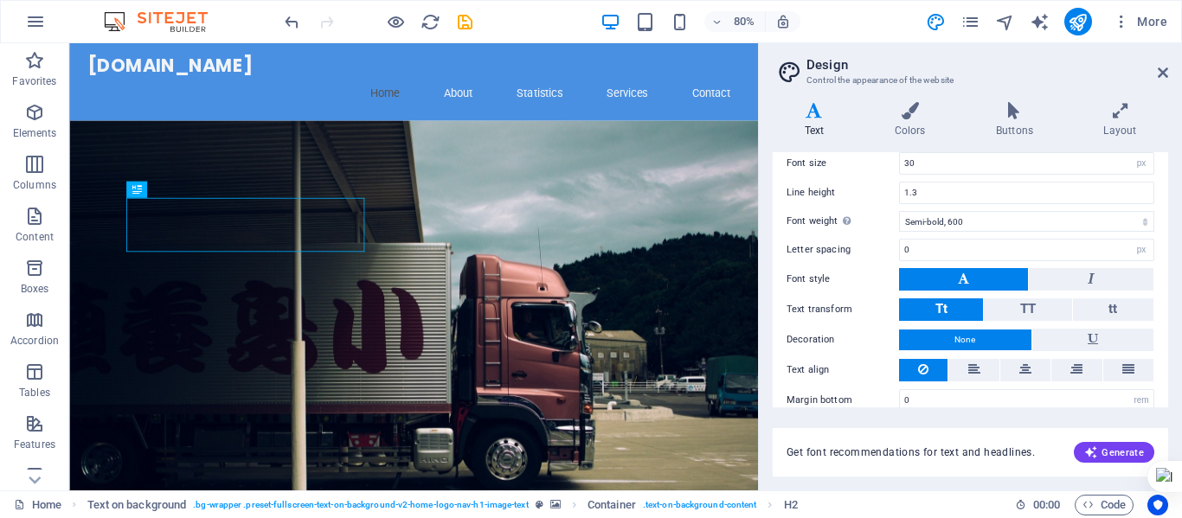
scroll to position [507, 0]
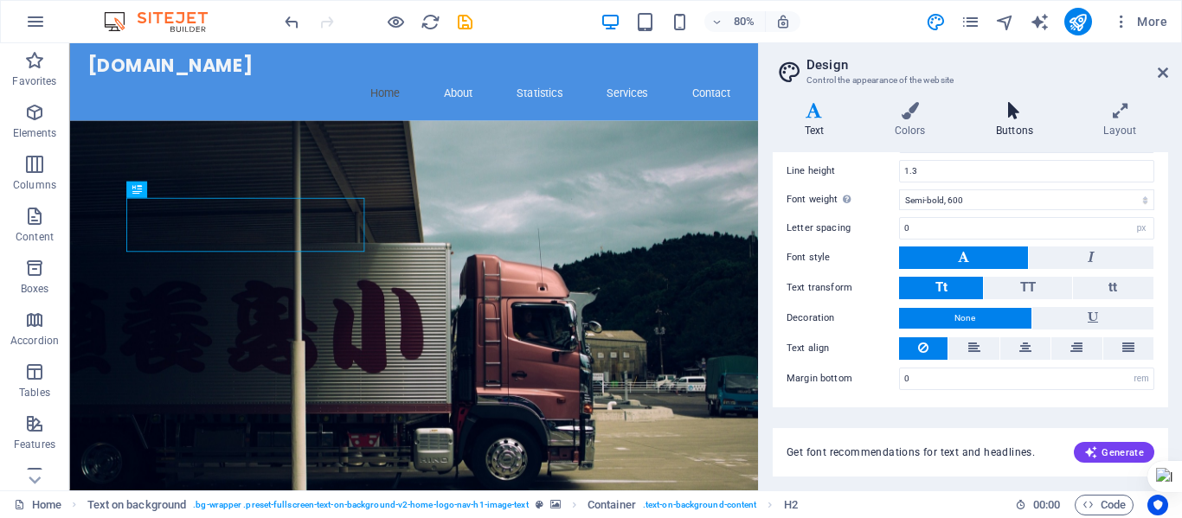
click at [1016, 118] on icon at bounding box center [1014, 110] width 100 height 17
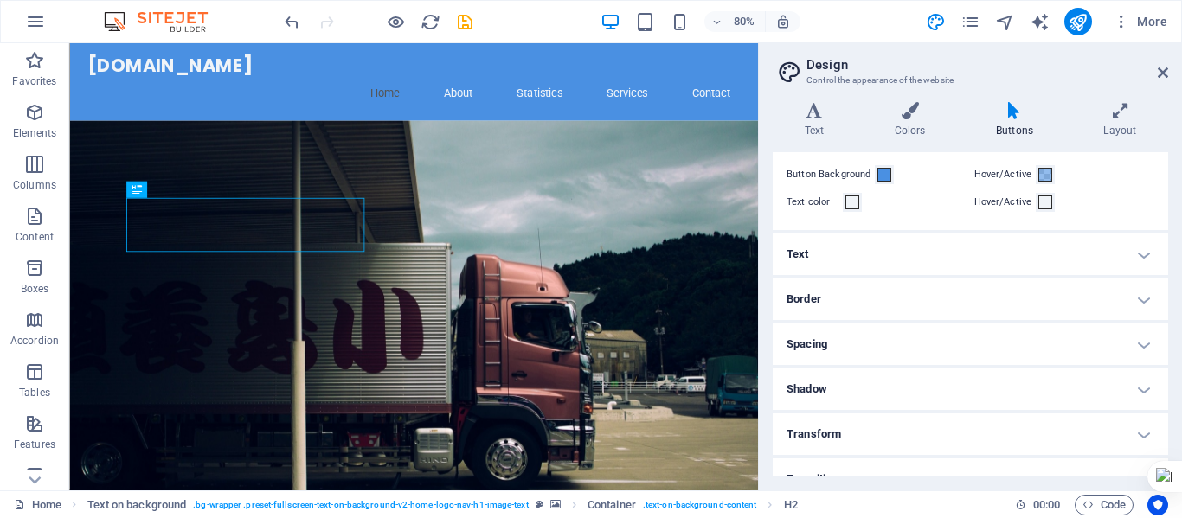
scroll to position [85, 0]
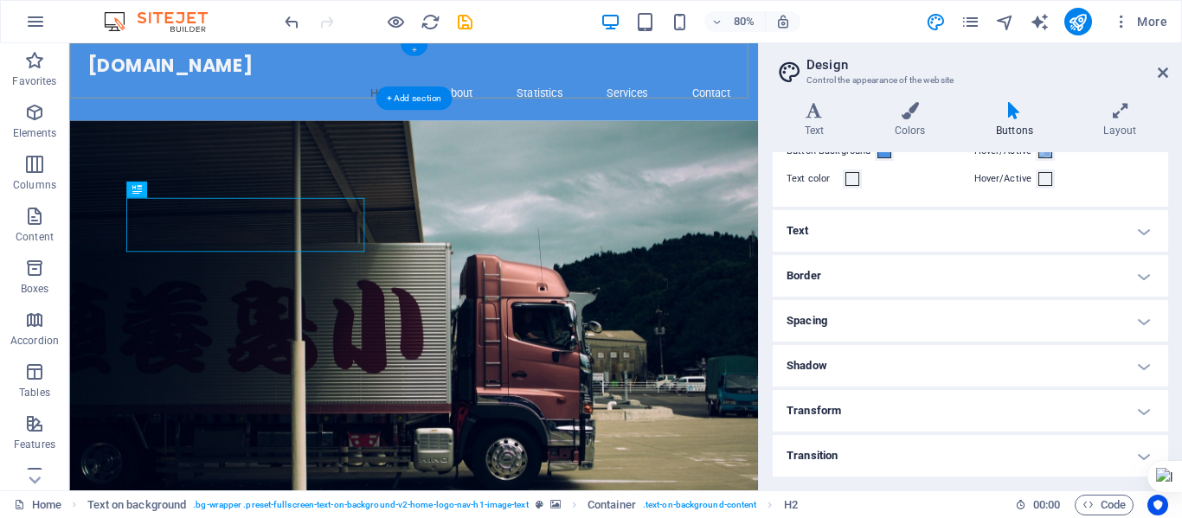
drag, startPoint x: 415, startPoint y: 49, endPoint x: 652, endPoint y: 578, distance: 579.5
click at [415, 49] on div "+" at bounding box center [413, 50] width 27 height 12
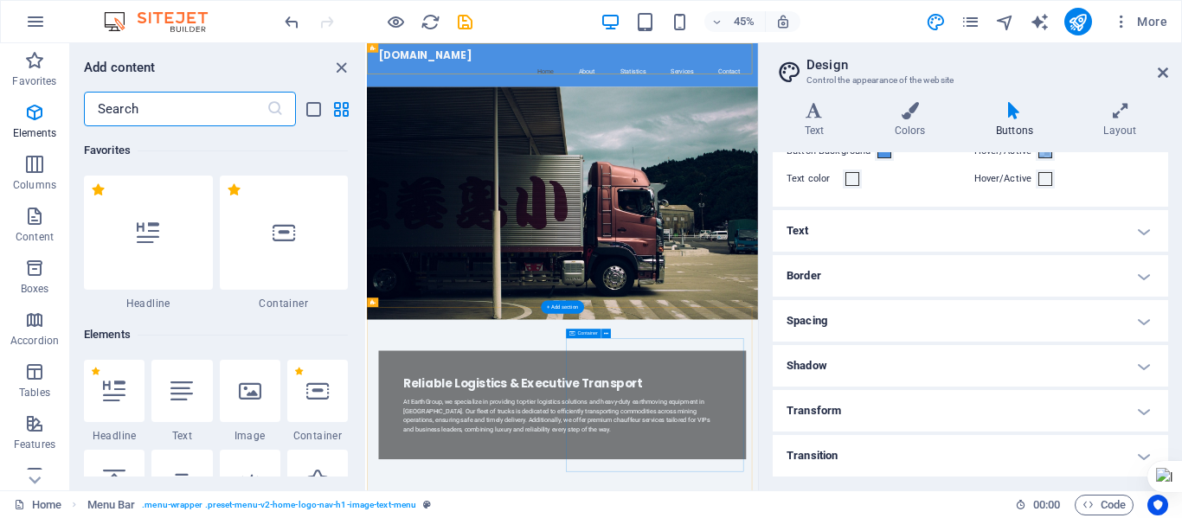
scroll to position [3028, 0]
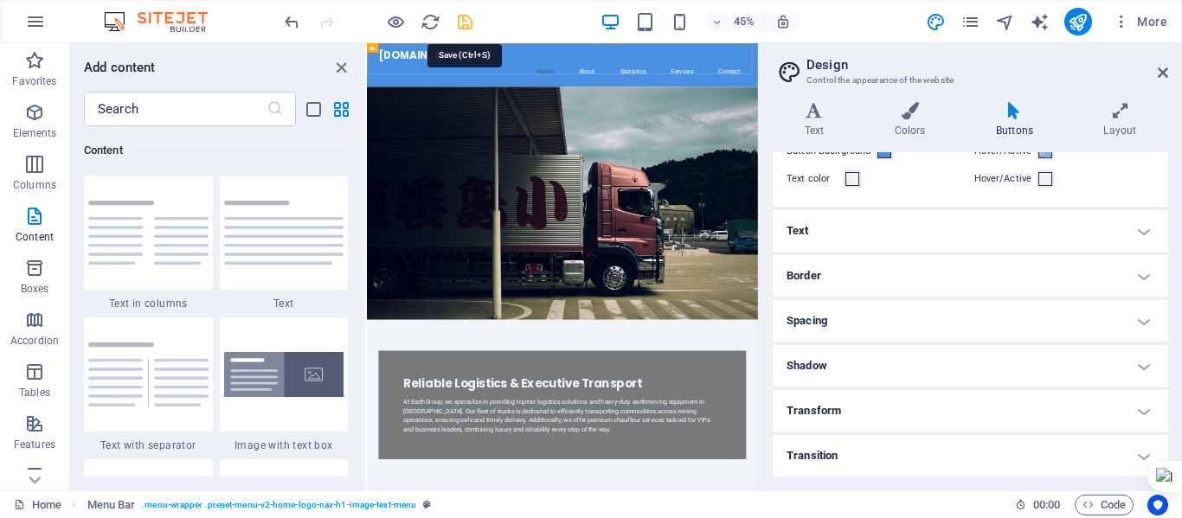
click at [465, 25] on icon "save" at bounding box center [465, 22] width 20 height 20
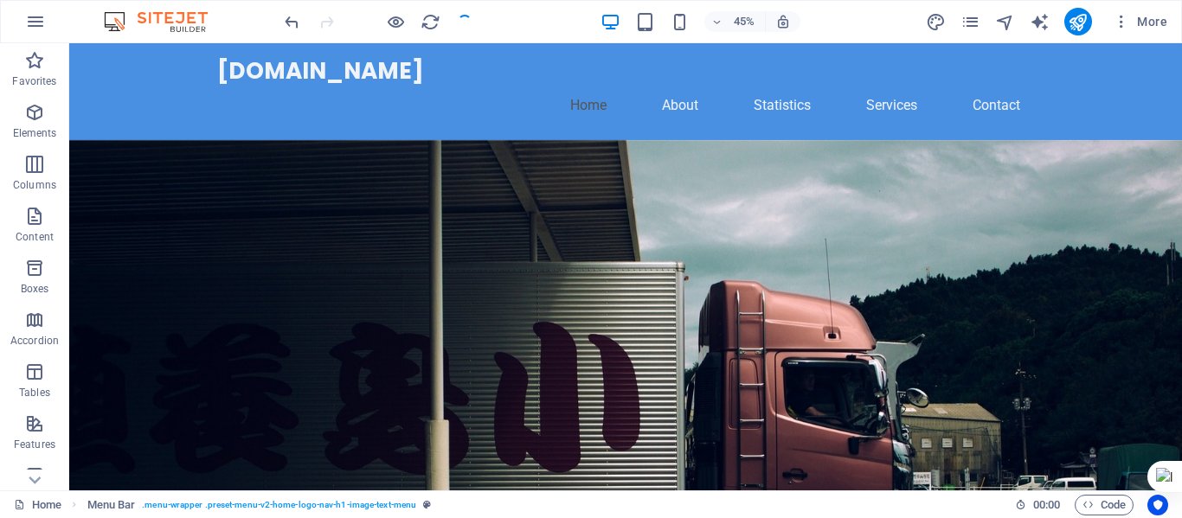
checkbox input "false"
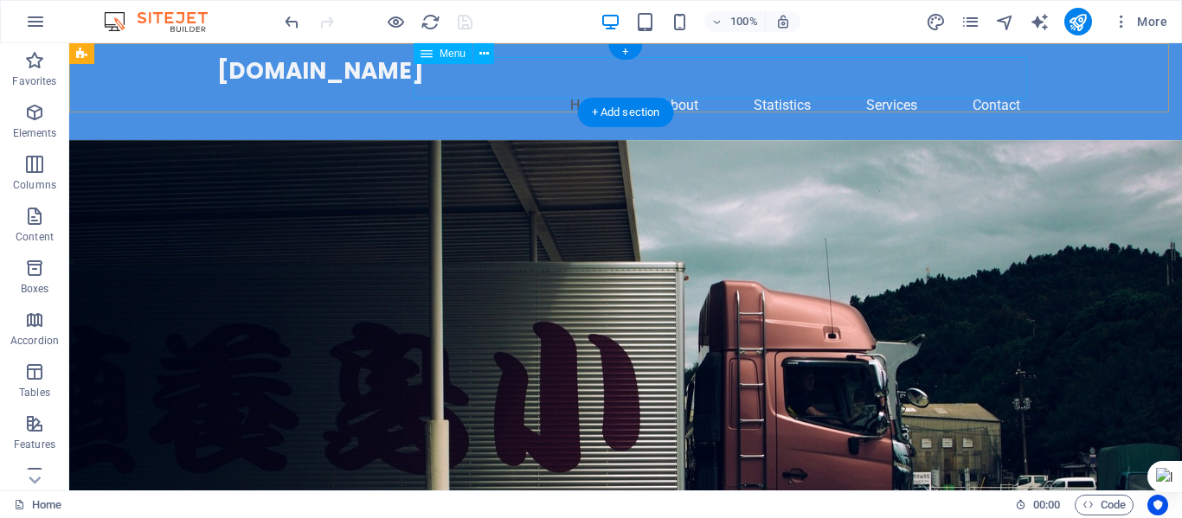
click at [881, 85] on nav "Home About Statistics Services Contact" at bounding box center [625, 106] width 817 height 42
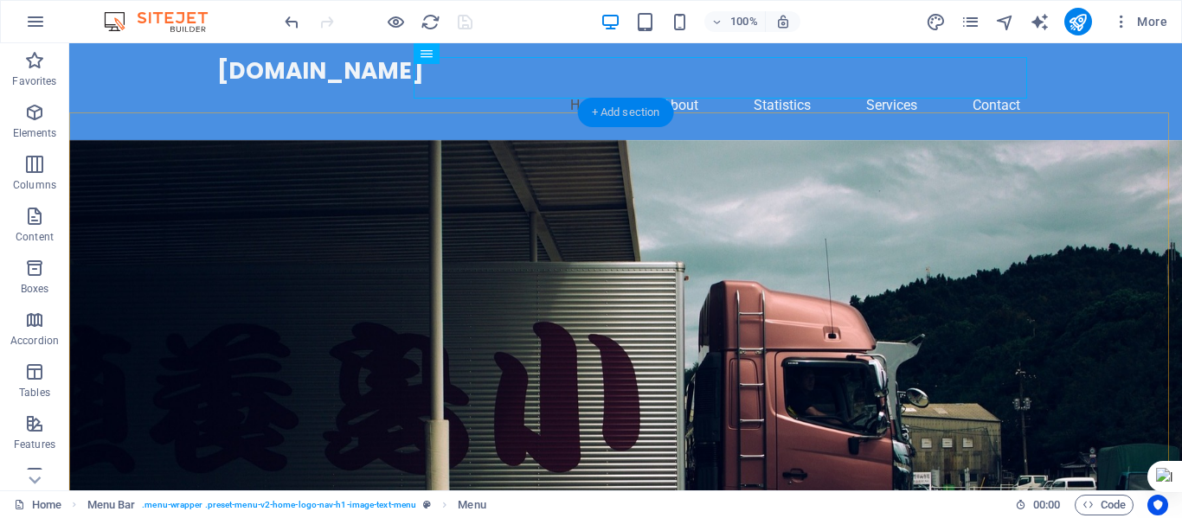
click at [624, 115] on div "+ Add section" at bounding box center [626, 112] width 96 height 29
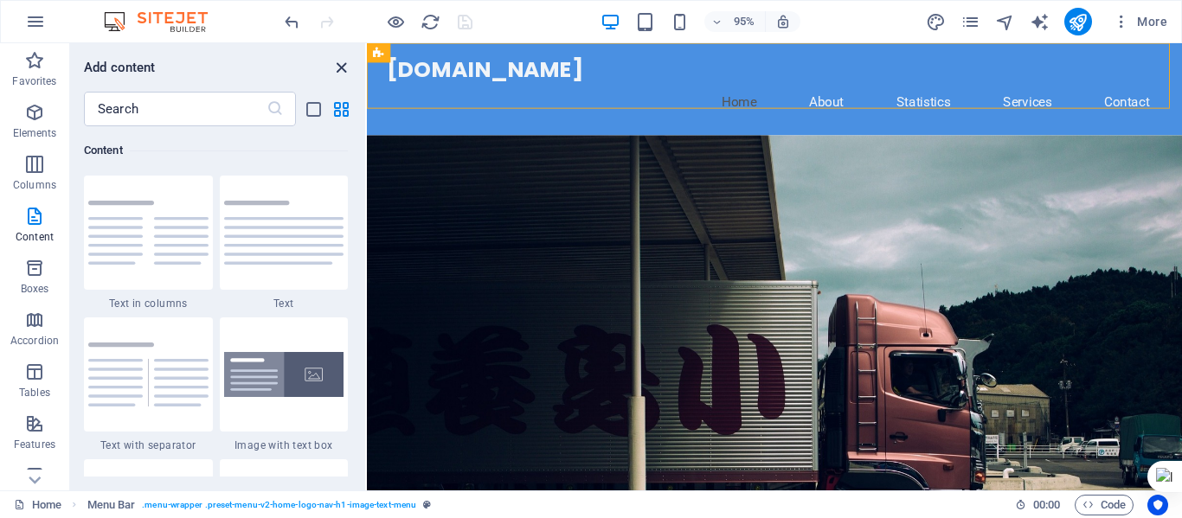
click at [340, 67] on icon "close panel" at bounding box center [341, 68] width 20 height 20
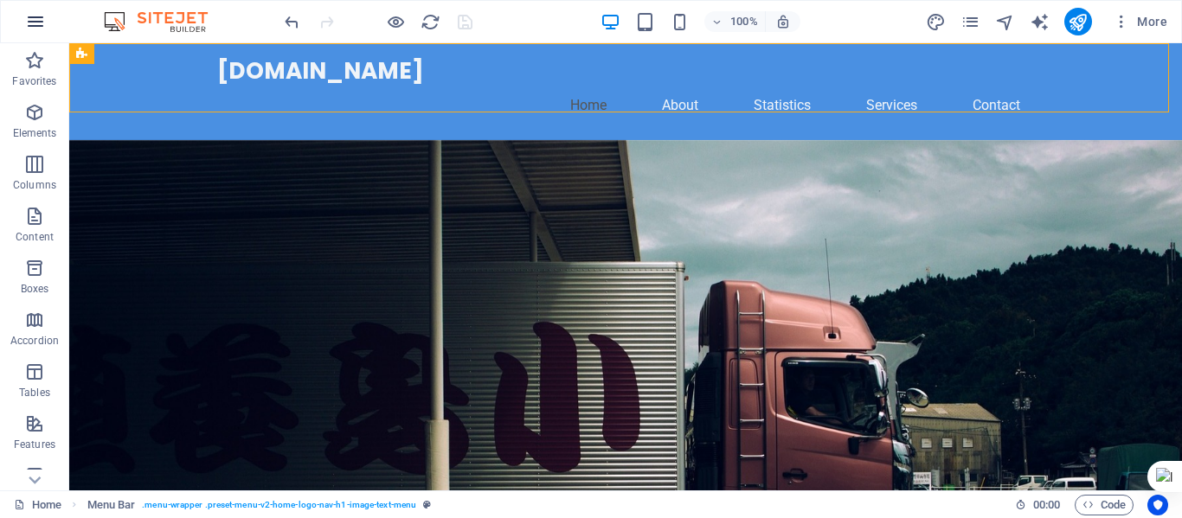
click at [40, 23] on icon "button" at bounding box center [35, 21] width 21 height 21
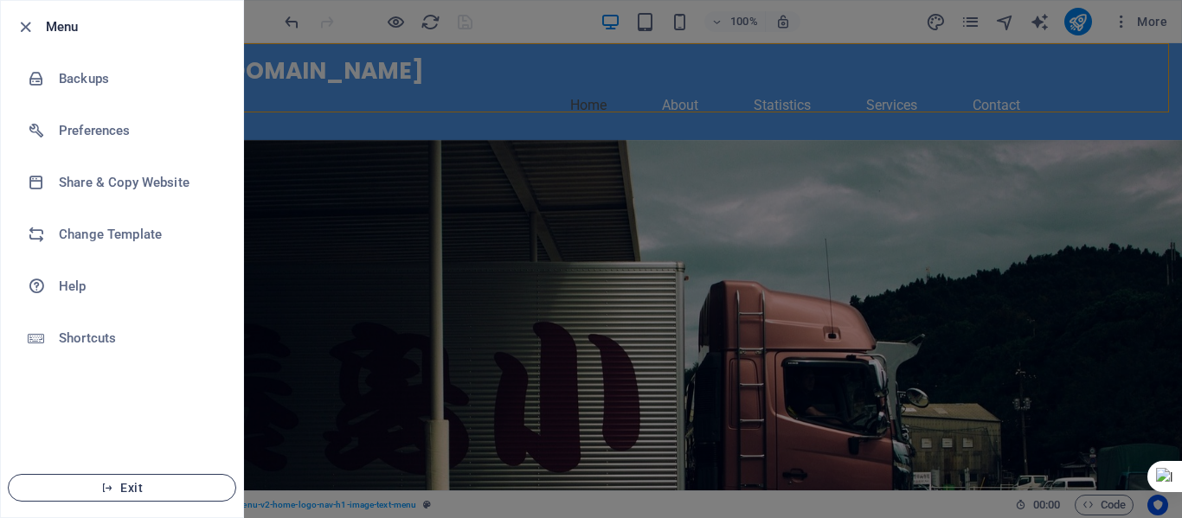
click at [118, 489] on span "Exit" at bounding box center [122, 488] width 199 height 14
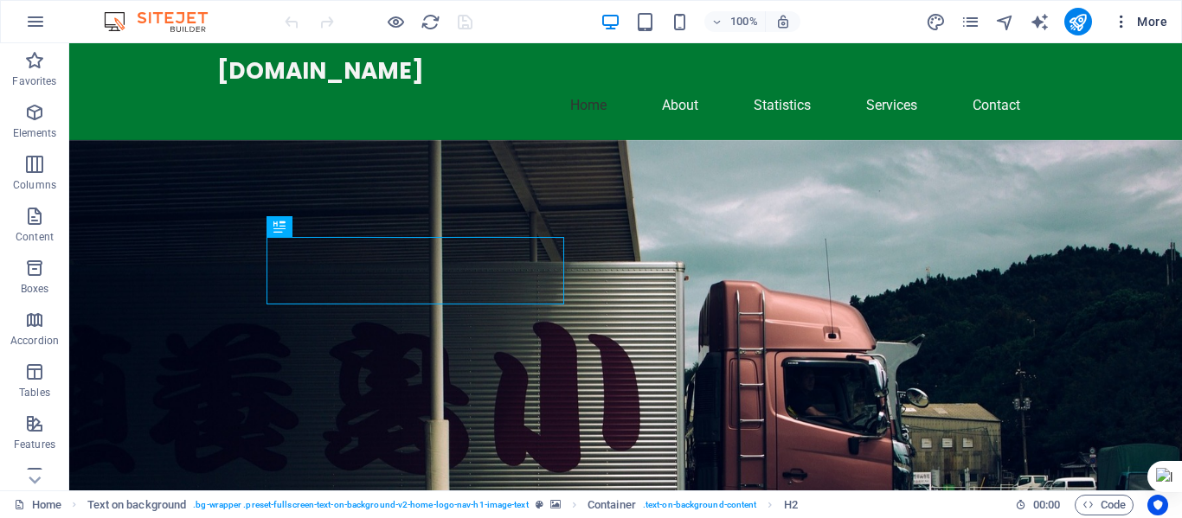
click at [1123, 27] on icon "button" at bounding box center [1121, 21] width 17 height 17
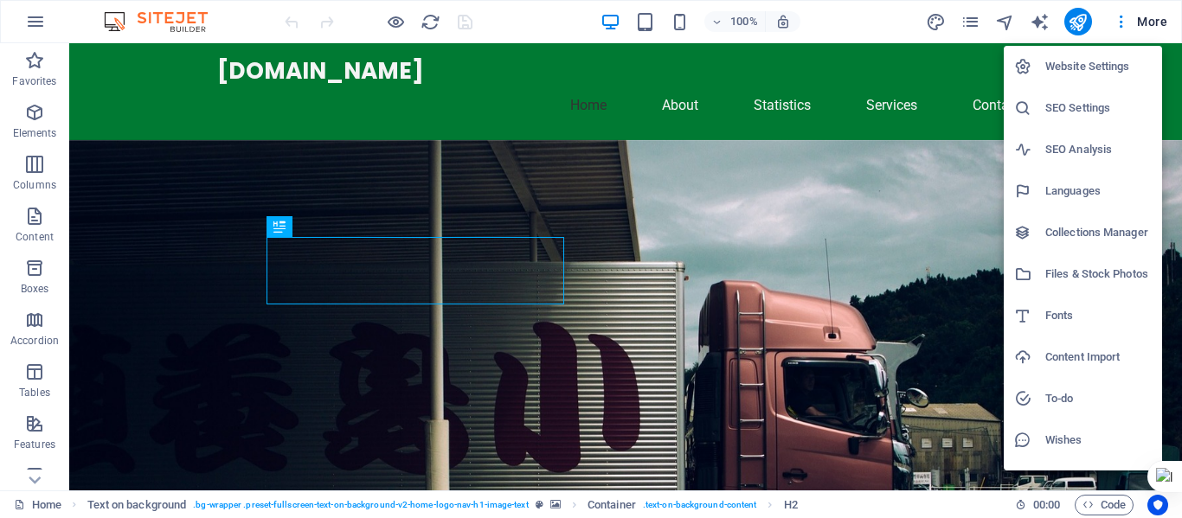
click at [1150, 22] on div at bounding box center [591, 259] width 1182 height 518
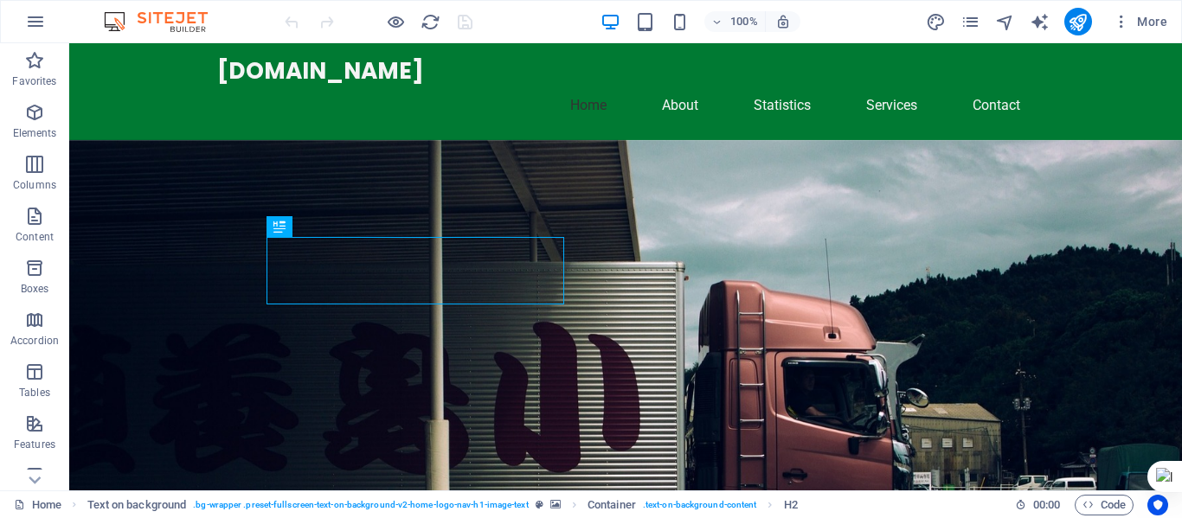
click at [1150, 22] on span "More" at bounding box center [1140, 21] width 55 height 17
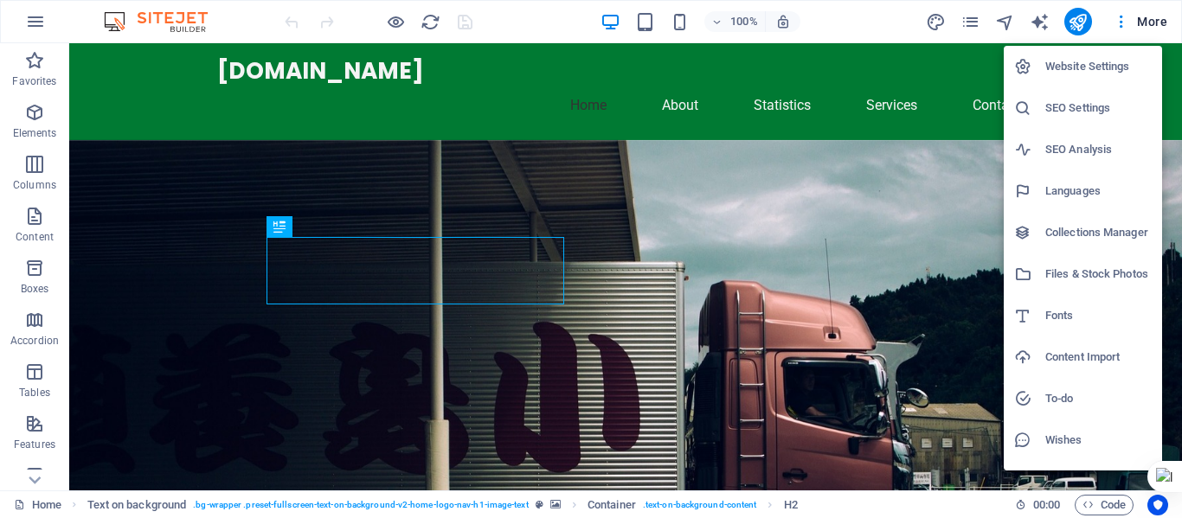
click at [1105, 68] on h6 "Website Settings" at bounding box center [1099, 66] width 106 height 21
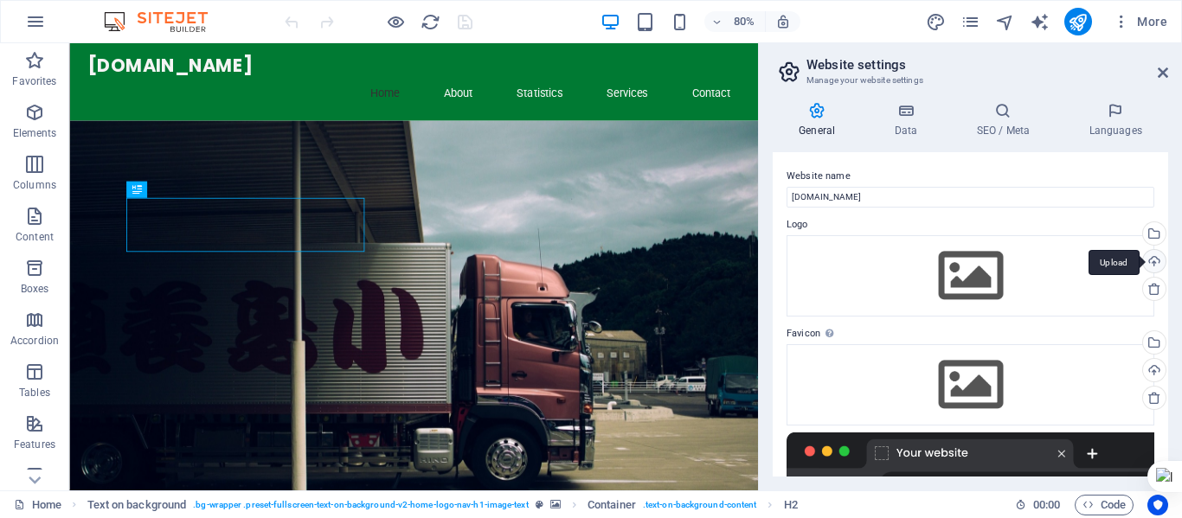
click at [1152, 263] on div "Upload" at bounding box center [1153, 263] width 26 height 26
click at [1166, 72] on icon at bounding box center [1163, 73] width 10 height 14
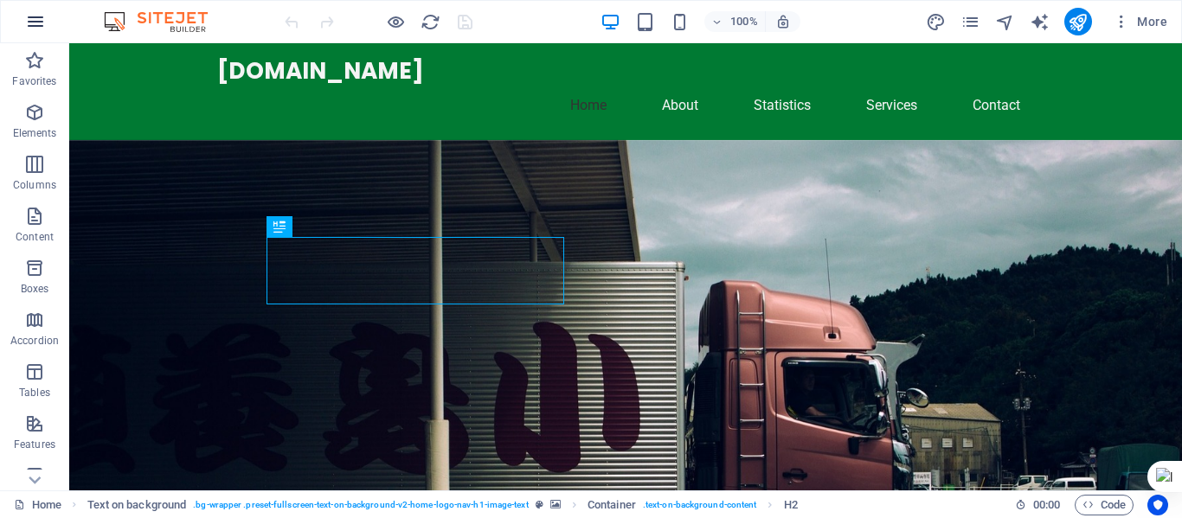
click at [29, 16] on icon "button" at bounding box center [35, 21] width 21 height 21
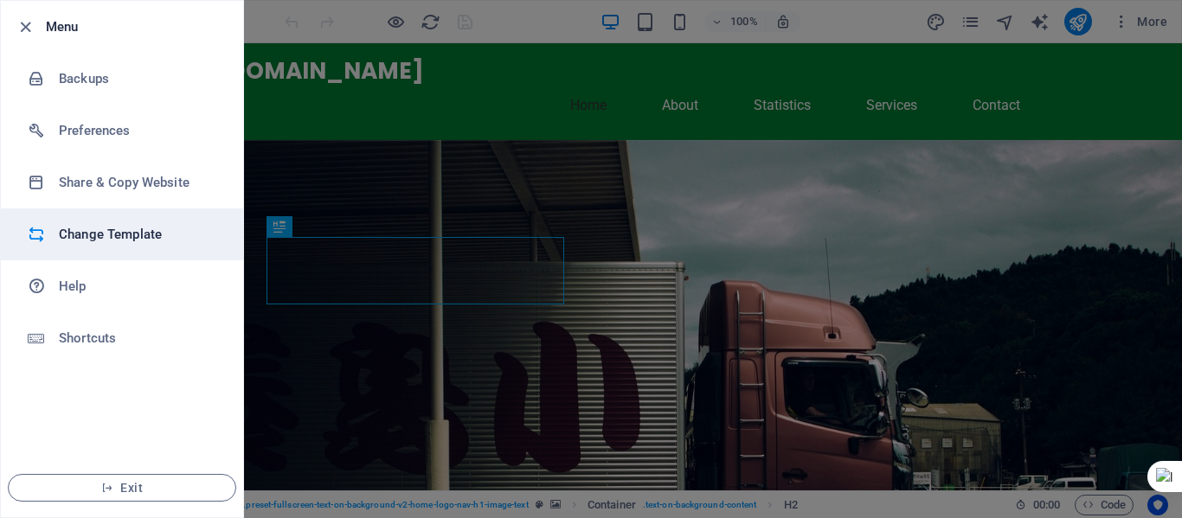
click at [103, 231] on h6 "Change Template" at bounding box center [139, 234] width 160 height 21
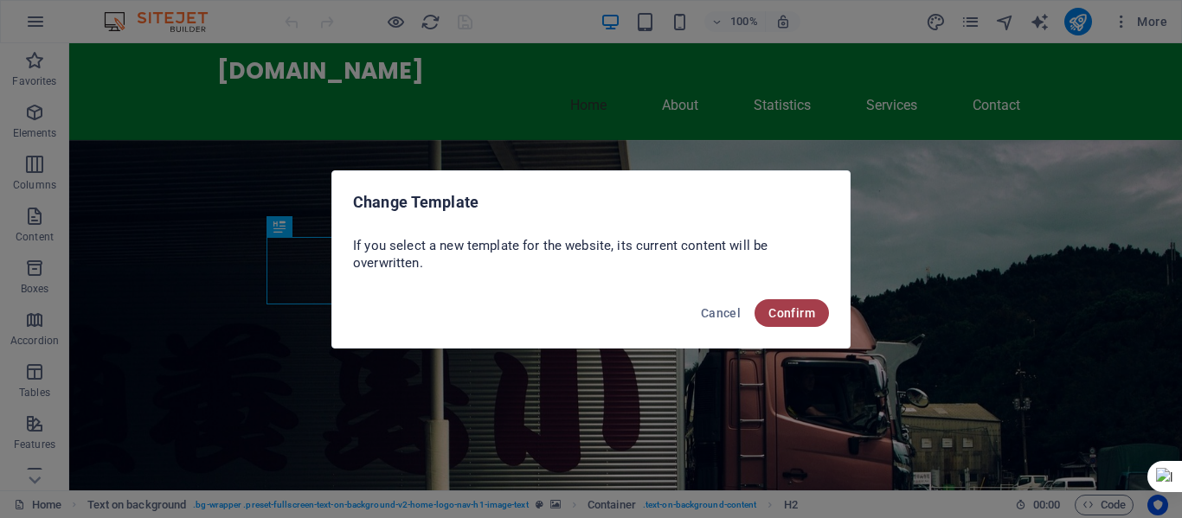
click at [811, 315] on span "Confirm" at bounding box center [792, 313] width 47 height 14
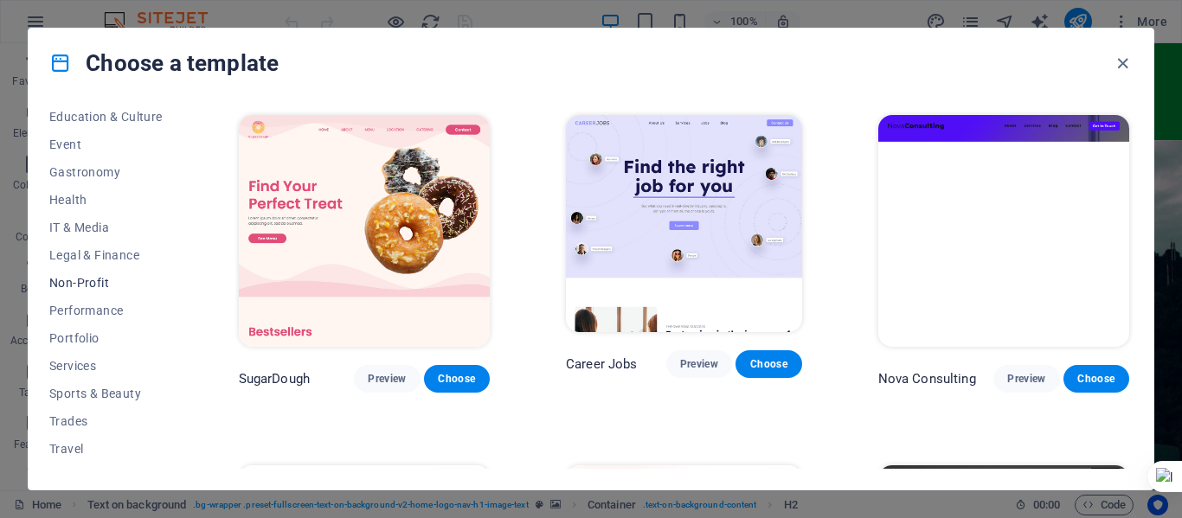
scroll to position [335, 0]
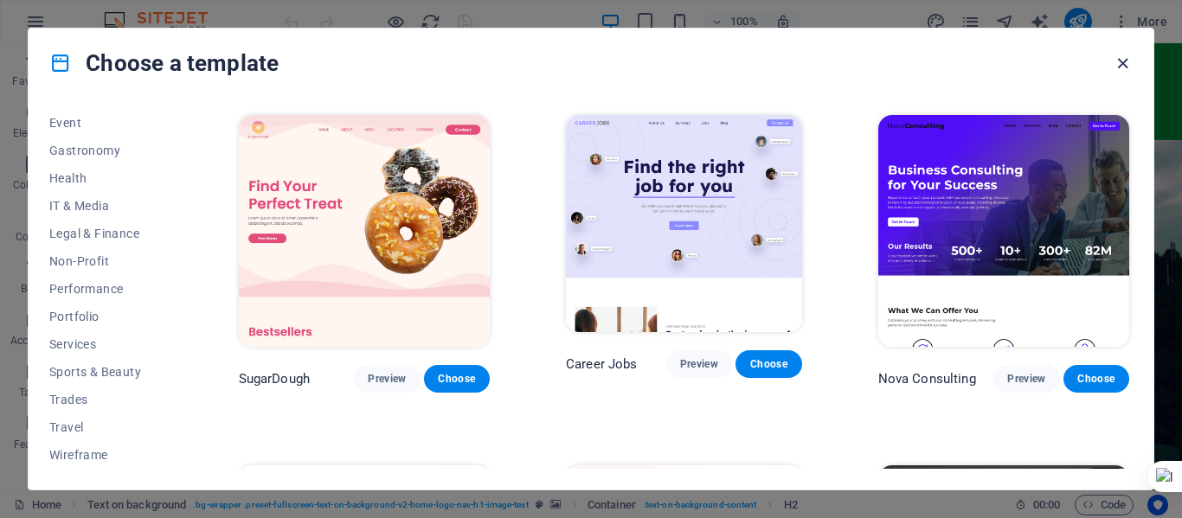
click at [1121, 63] on icon "button" at bounding box center [1123, 64] width 20 height 20
